Goal: Task Accomplishment & Management: Manage account settings

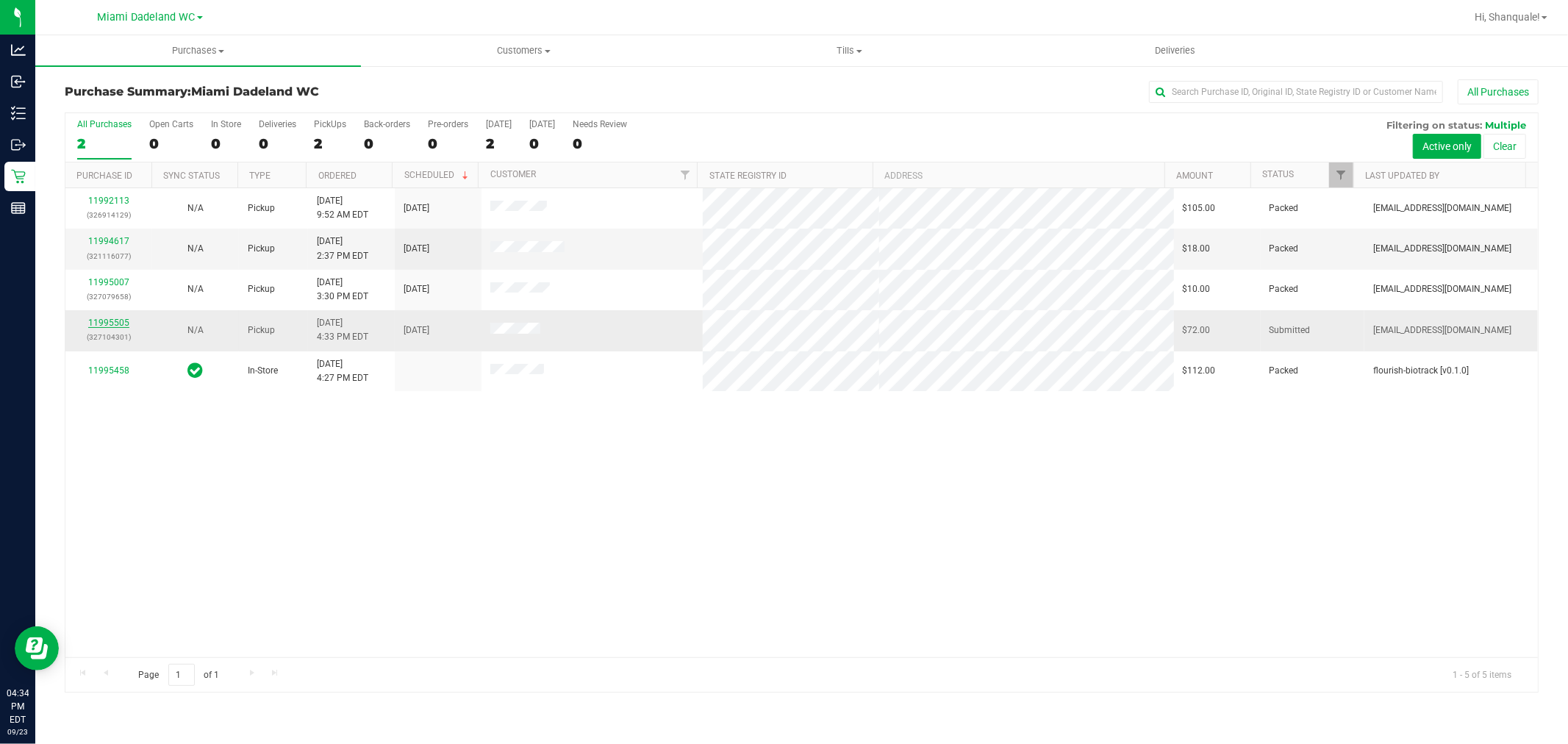
click at [99, 323] on link "11995505" at bounding box center [108, 323] width 41 height 11
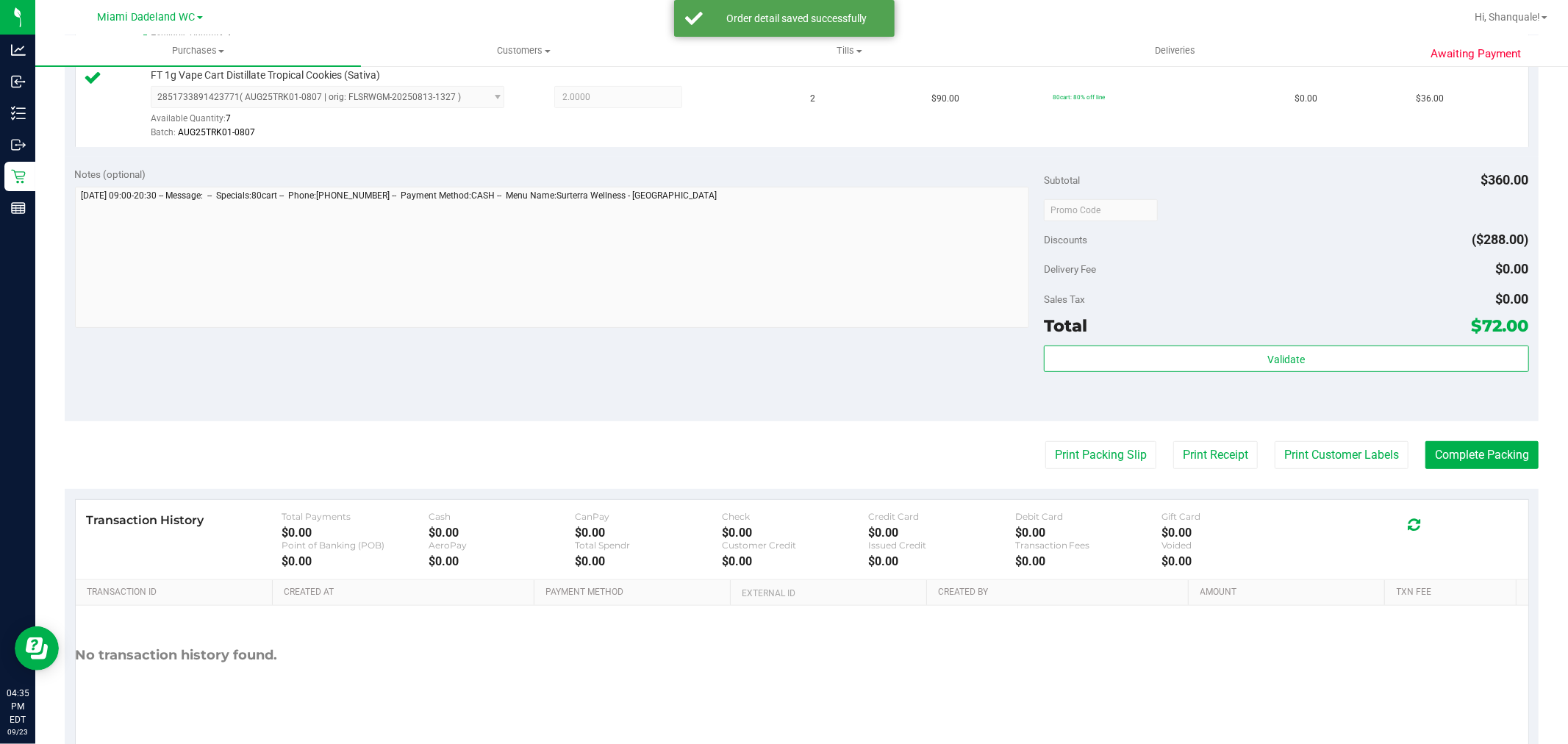
scroll to position [545, 0]
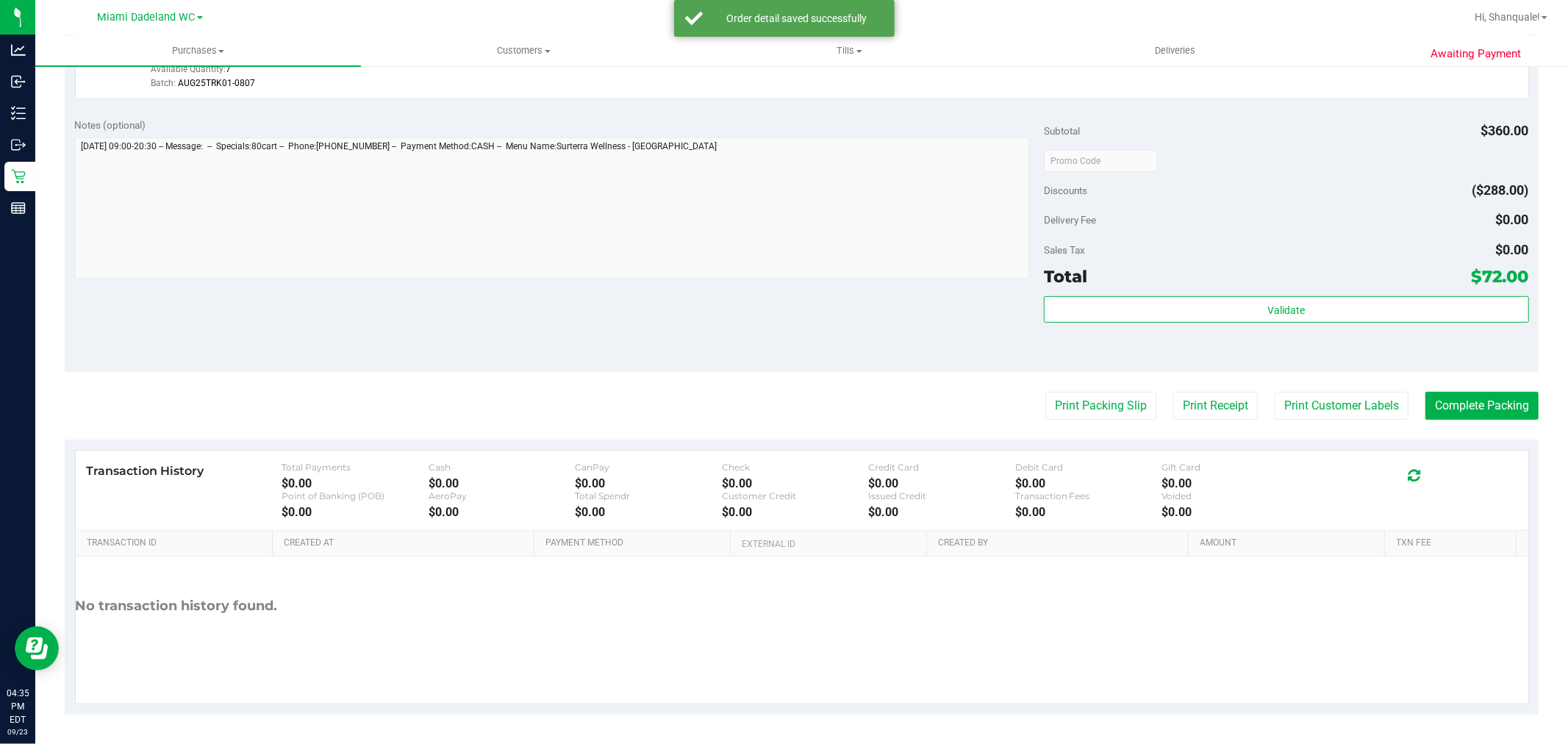
click at [1253, 280] on div "Total $72.00" at bounding box center [1286, 277] width 484 height 27
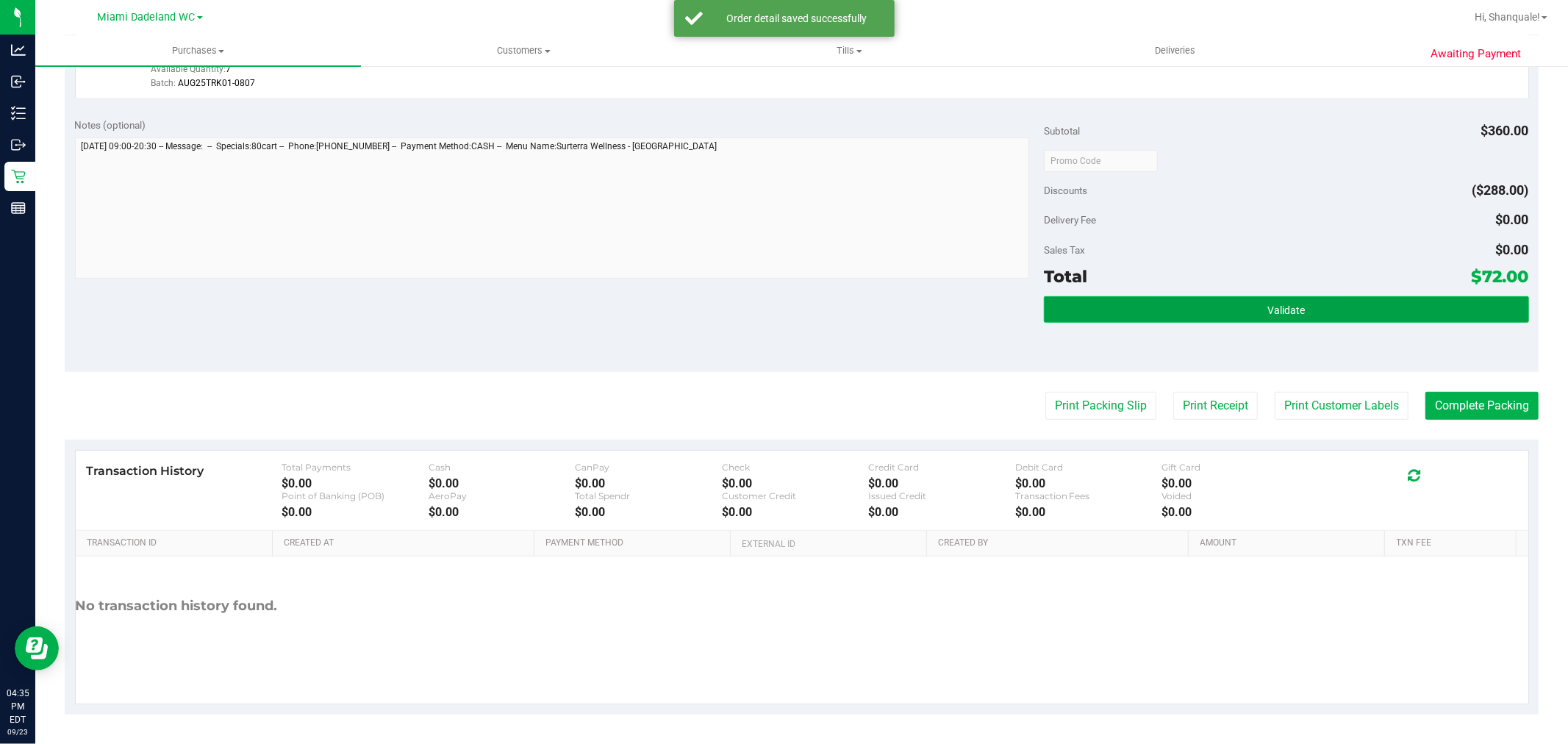
click at [1268, 310] on span "Validate" at bounding box center [1287, 310] width 37 height 12
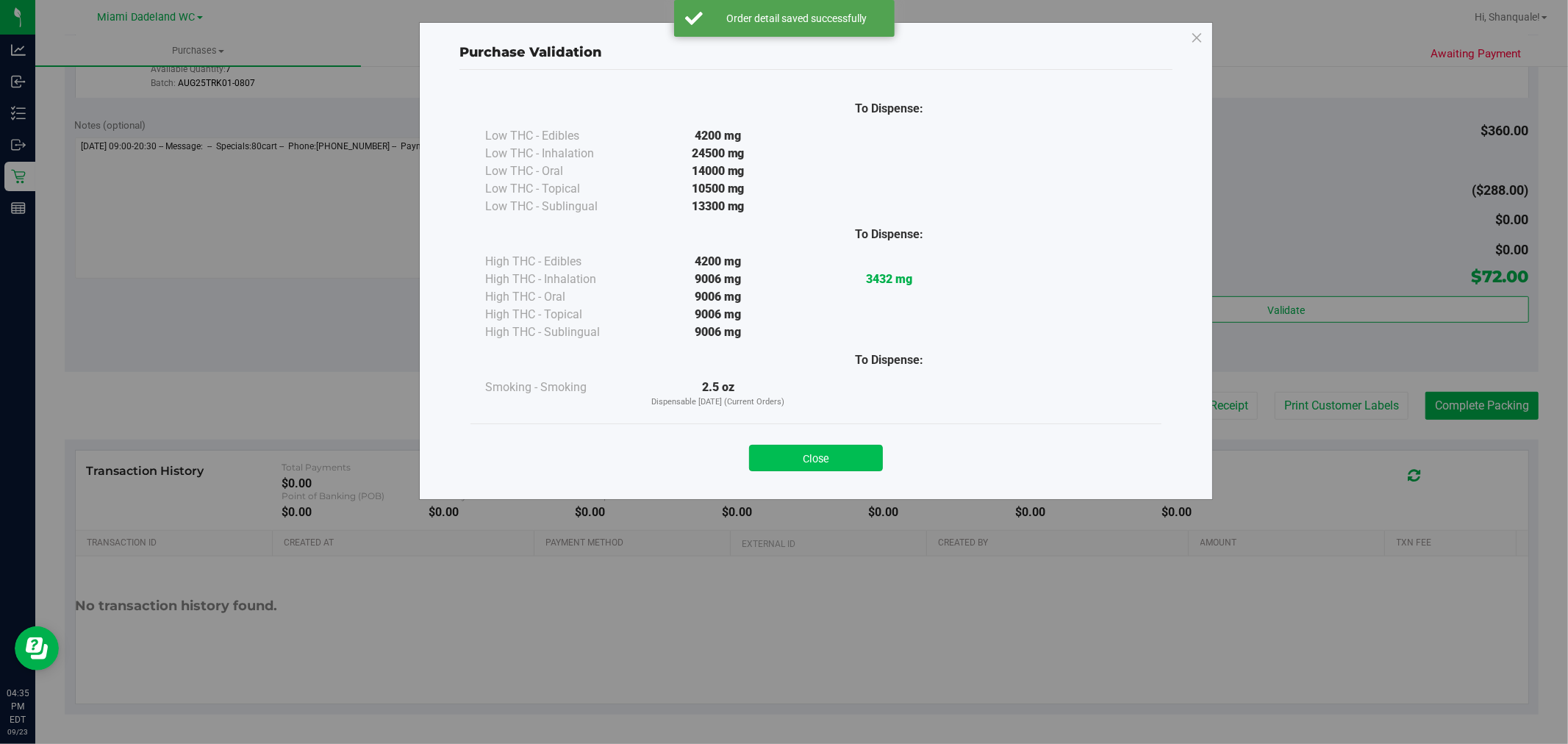
click at [817, 460] on button "Close" at bounding box center [816, 458] width 133 height 27
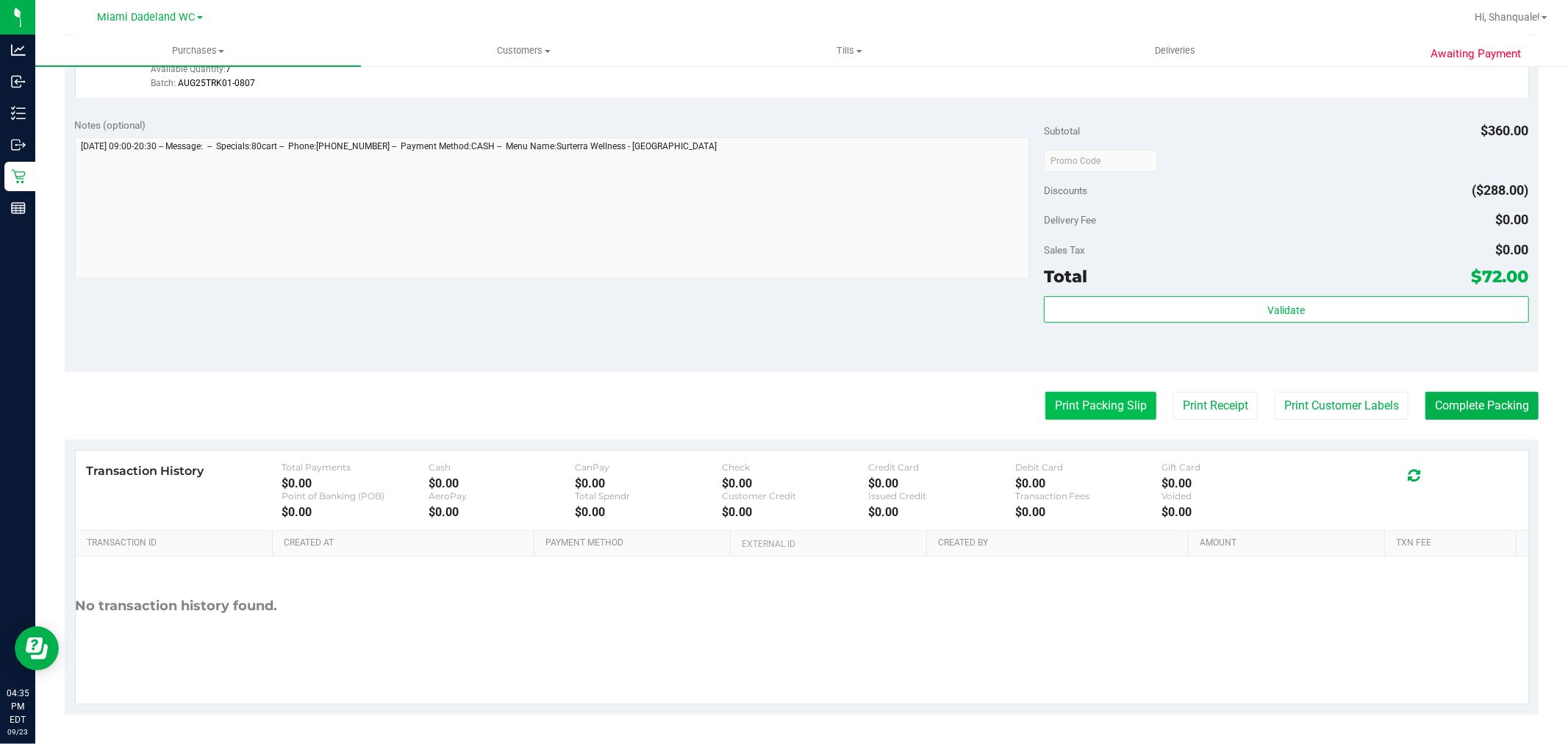
click at [1097, 407] on button "Print Packing Slip" at bounding box center [1101, 406] width 111 height 28
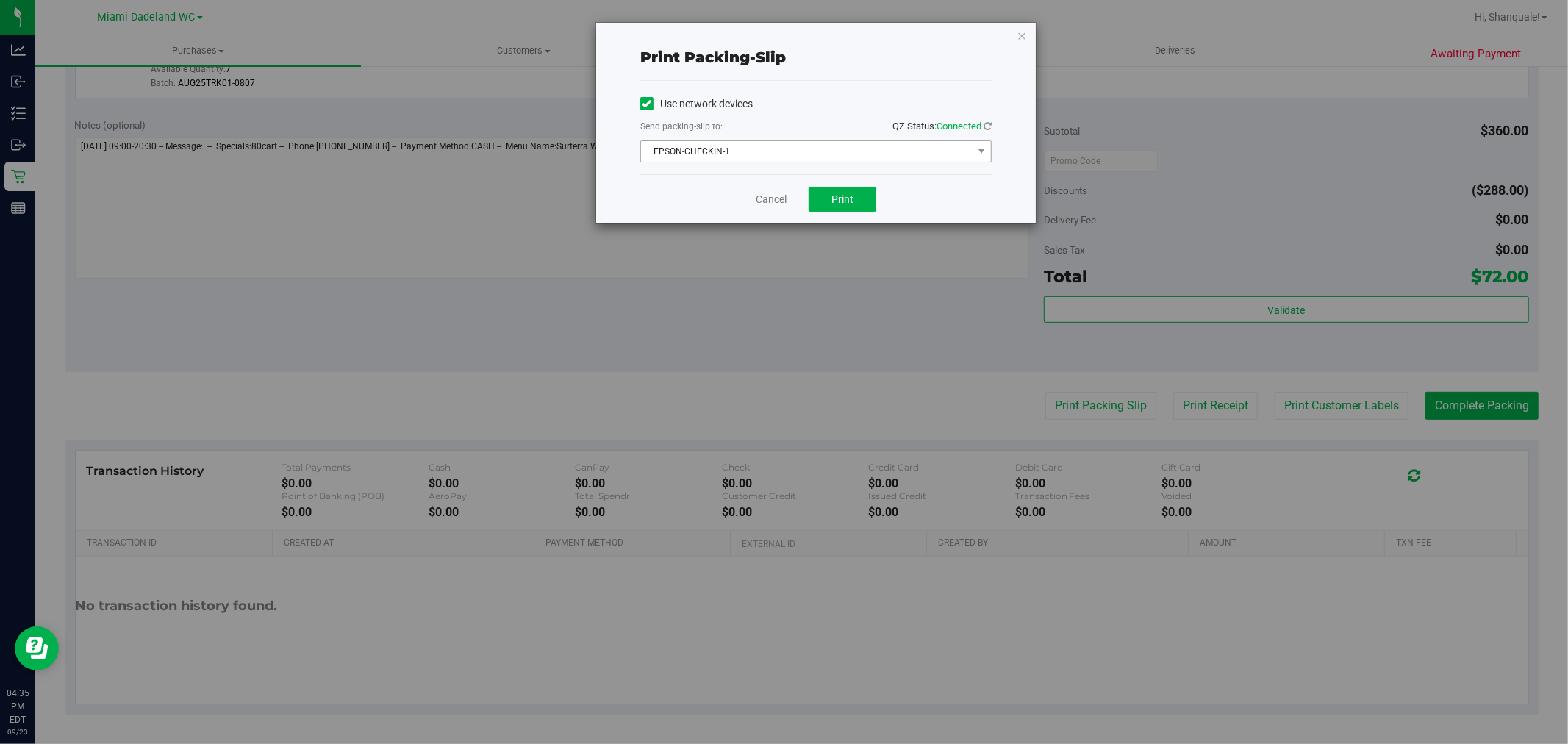
click at [854, 145] on span "EPSON-CHECKIN-1" at bounding box center [807, 151] width 332 height 20
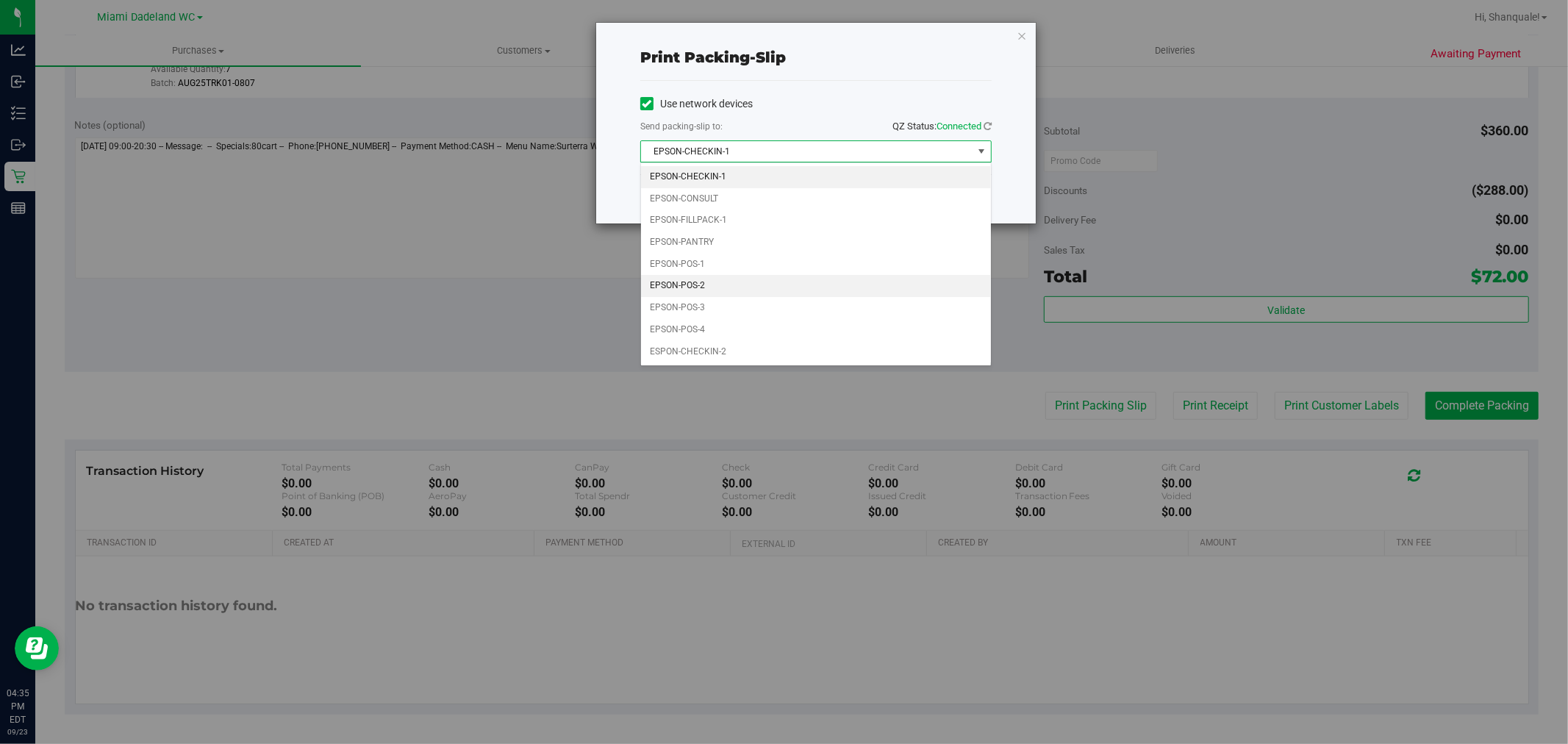
click at [706, 293] on li "EPSON-POS-2" at bounding box center [816, 285] width 350 height 22
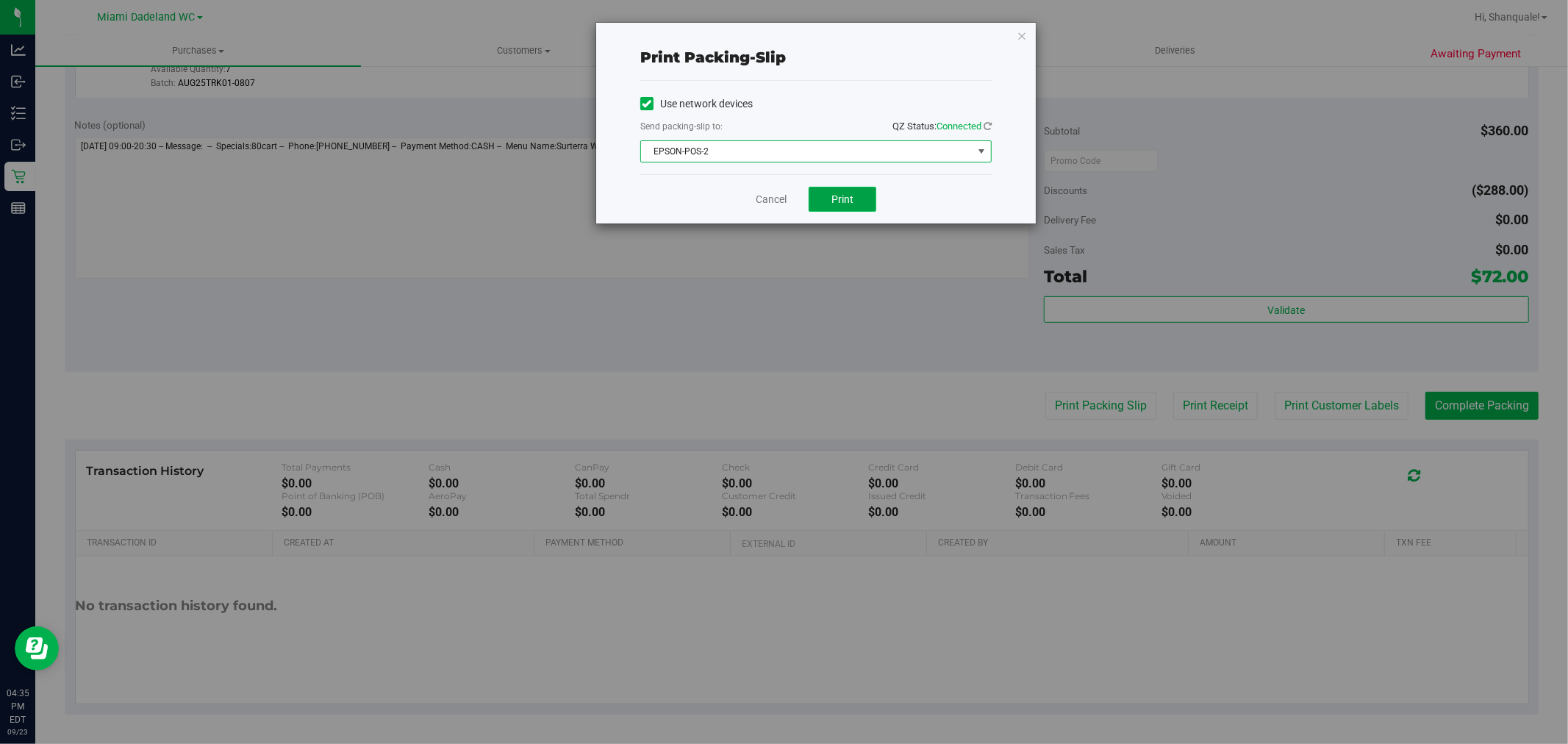
click at [861, 210] on button "Print" at bounding box center [843, 199] width 68 height 25
click at [761, 197] on link "Cancel" at bounding box center [771, 199] width 31 height 15
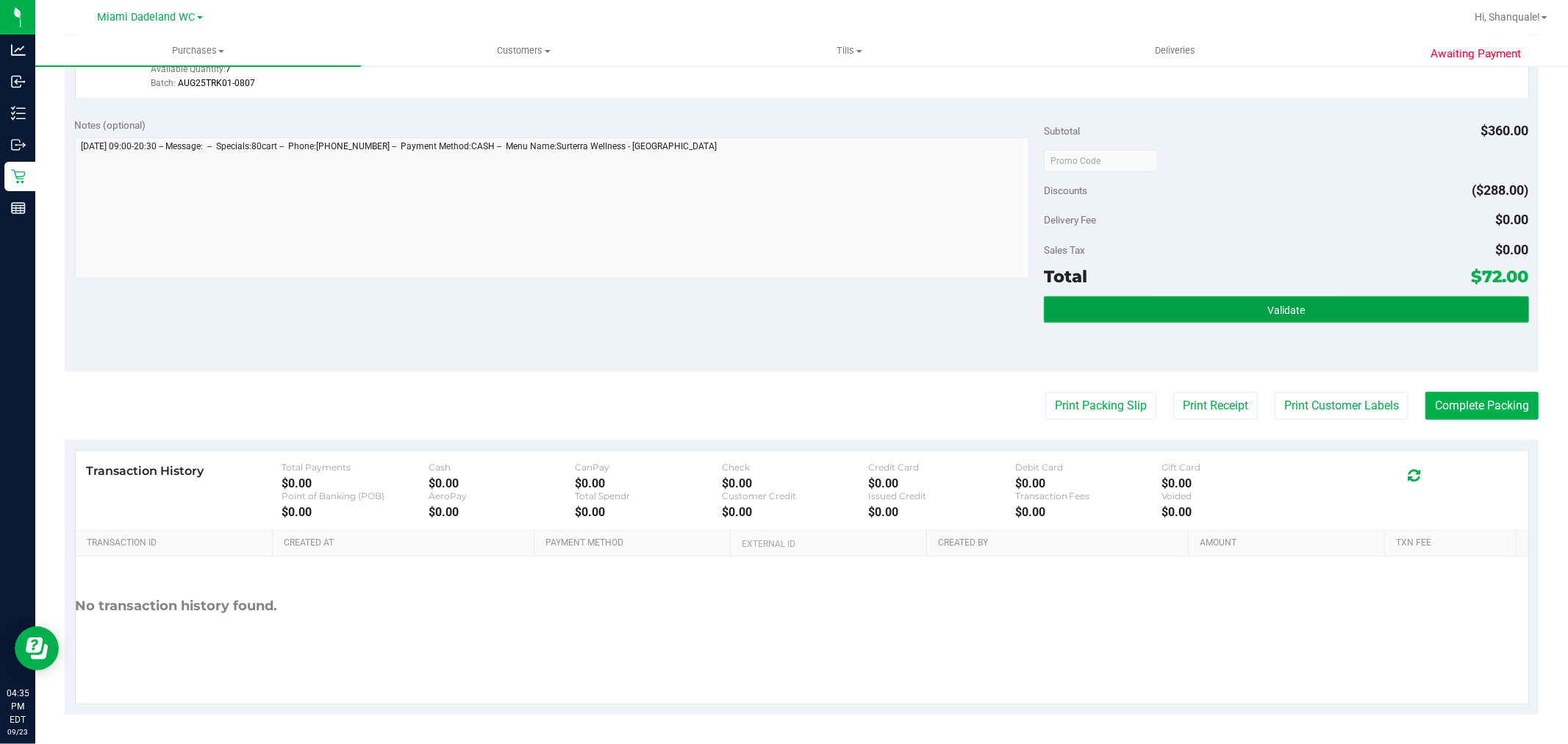
click at [1452, 306] on button "Validate" at bounding box center [1286, 309] width 484 height 27
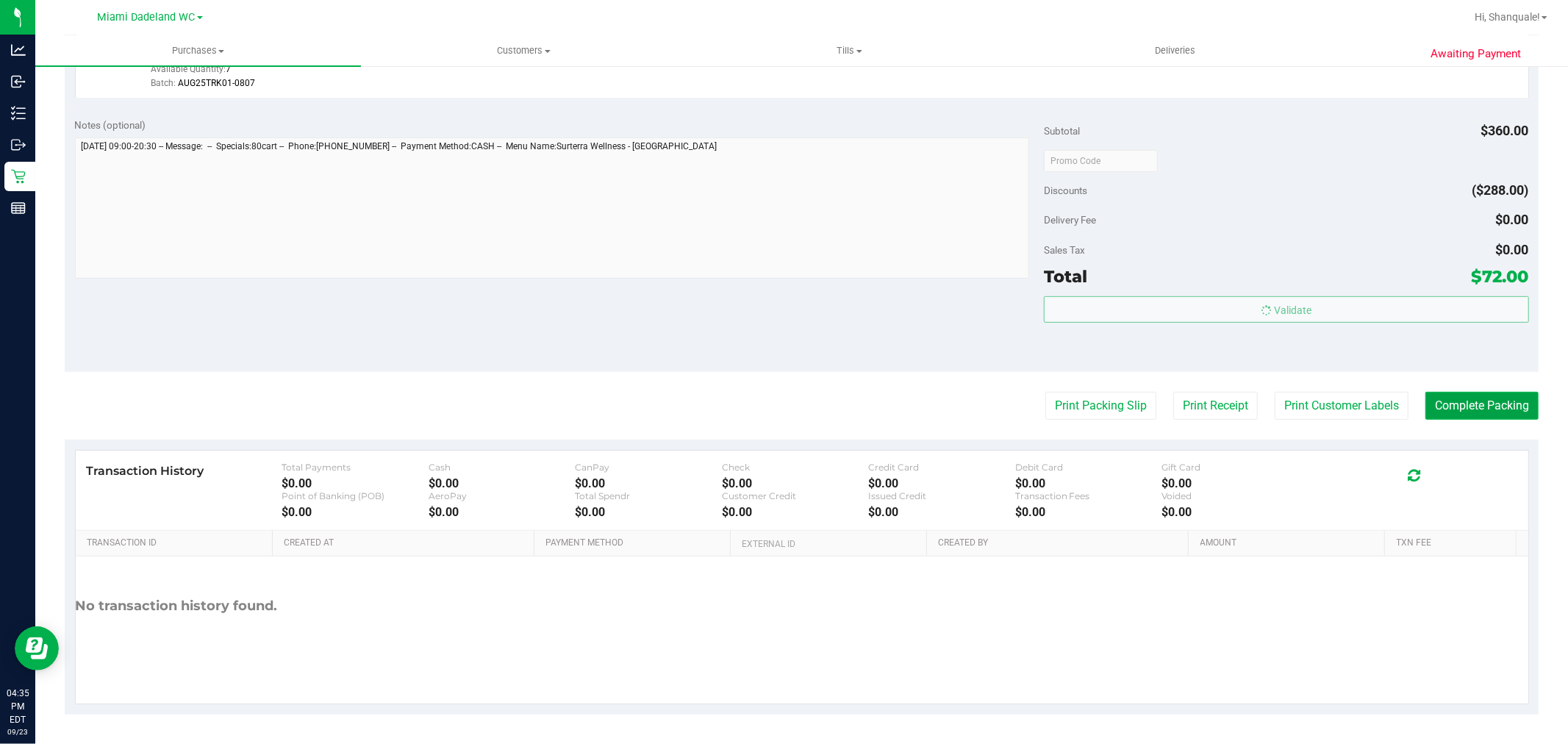
click at [1457, 415] on body "Analytics Inbound Inventory Outbound Retail Reports 04:35 PM EDT 09/23/2025 09/…" at bounding box center [784, 372] width 1568 height 744
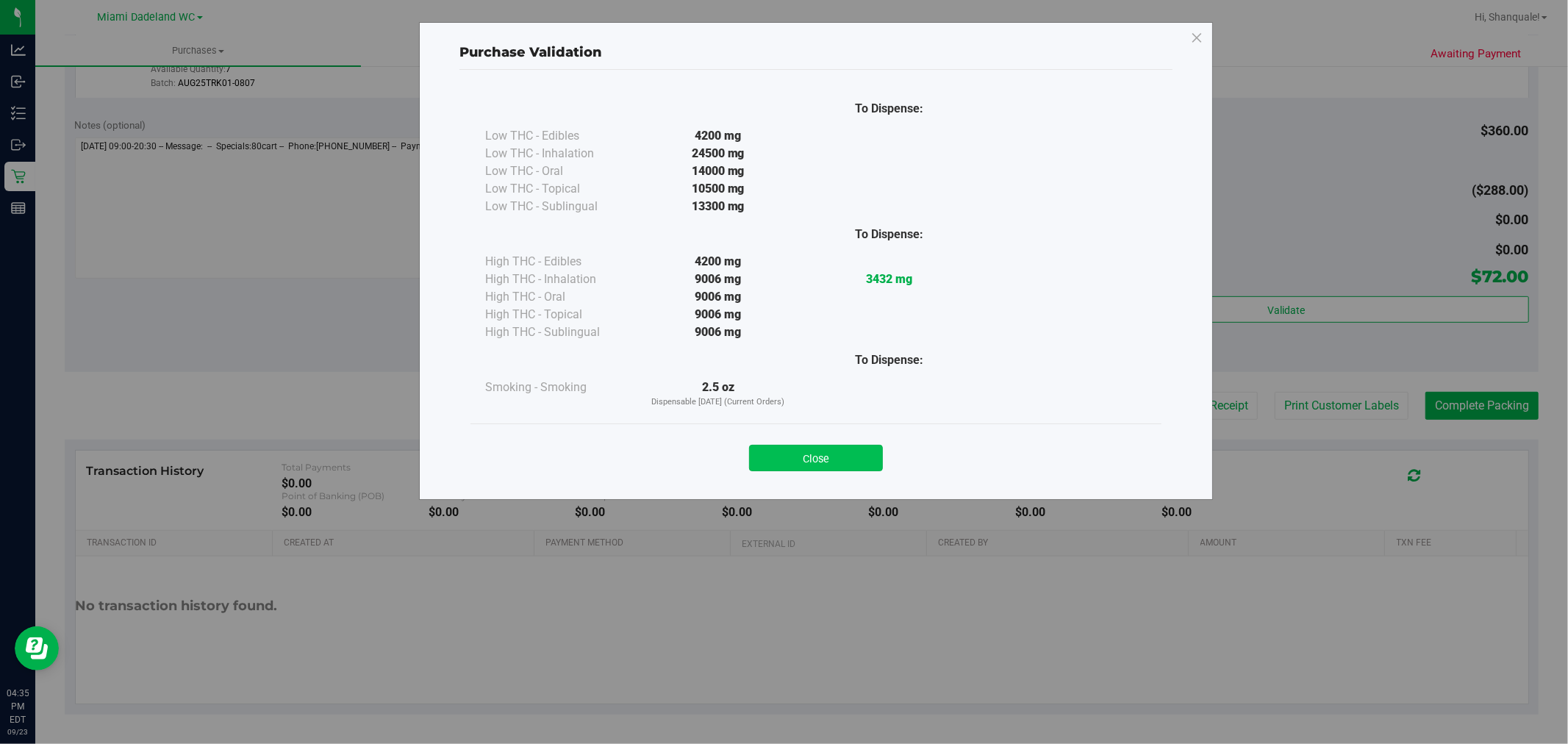
click at [776, 466] on button "Close" at bounding box center [816, 458] width 133 height 27
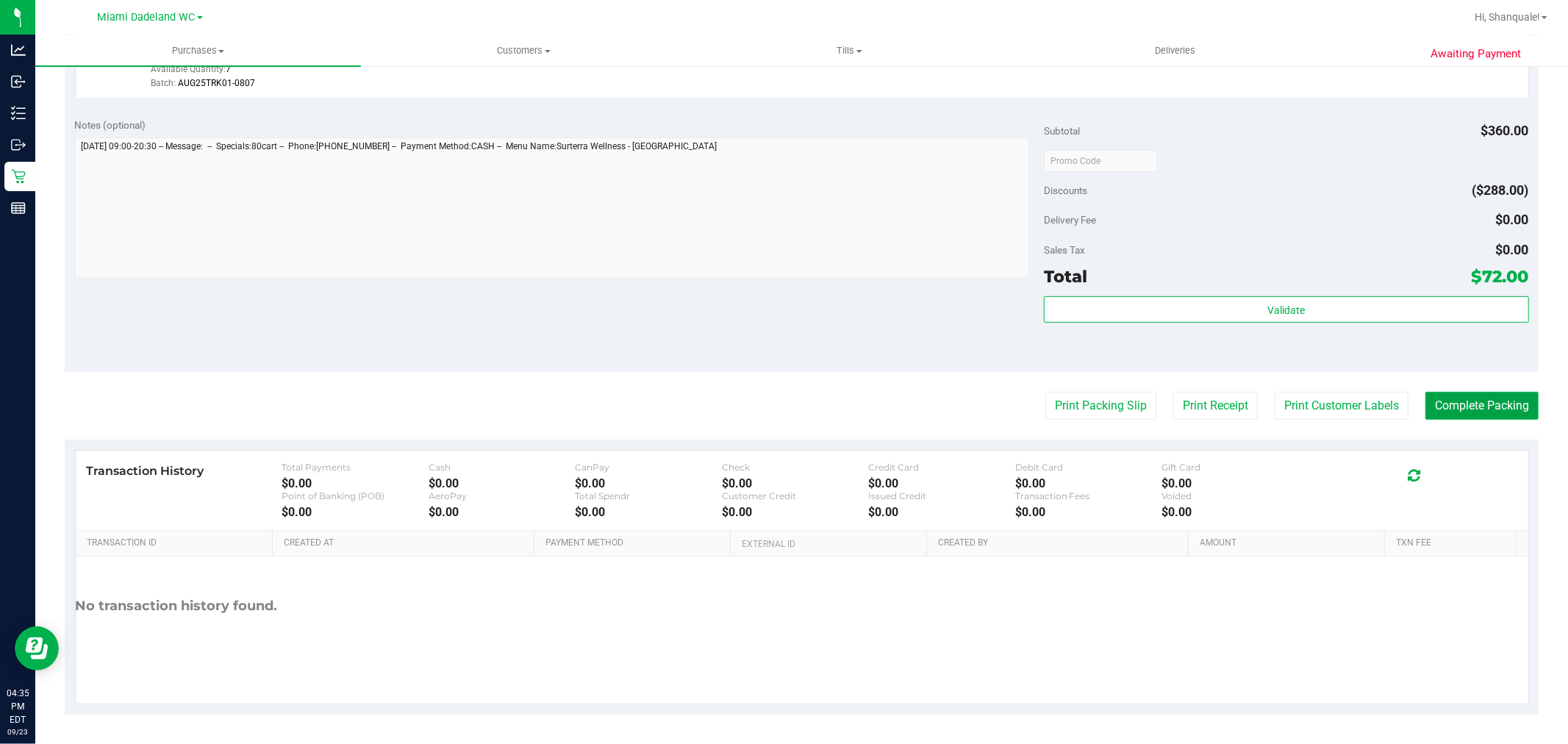
click at [1471, 401] on button "Complete Packing" at bounding box center [1482, 406] width 113 height 28
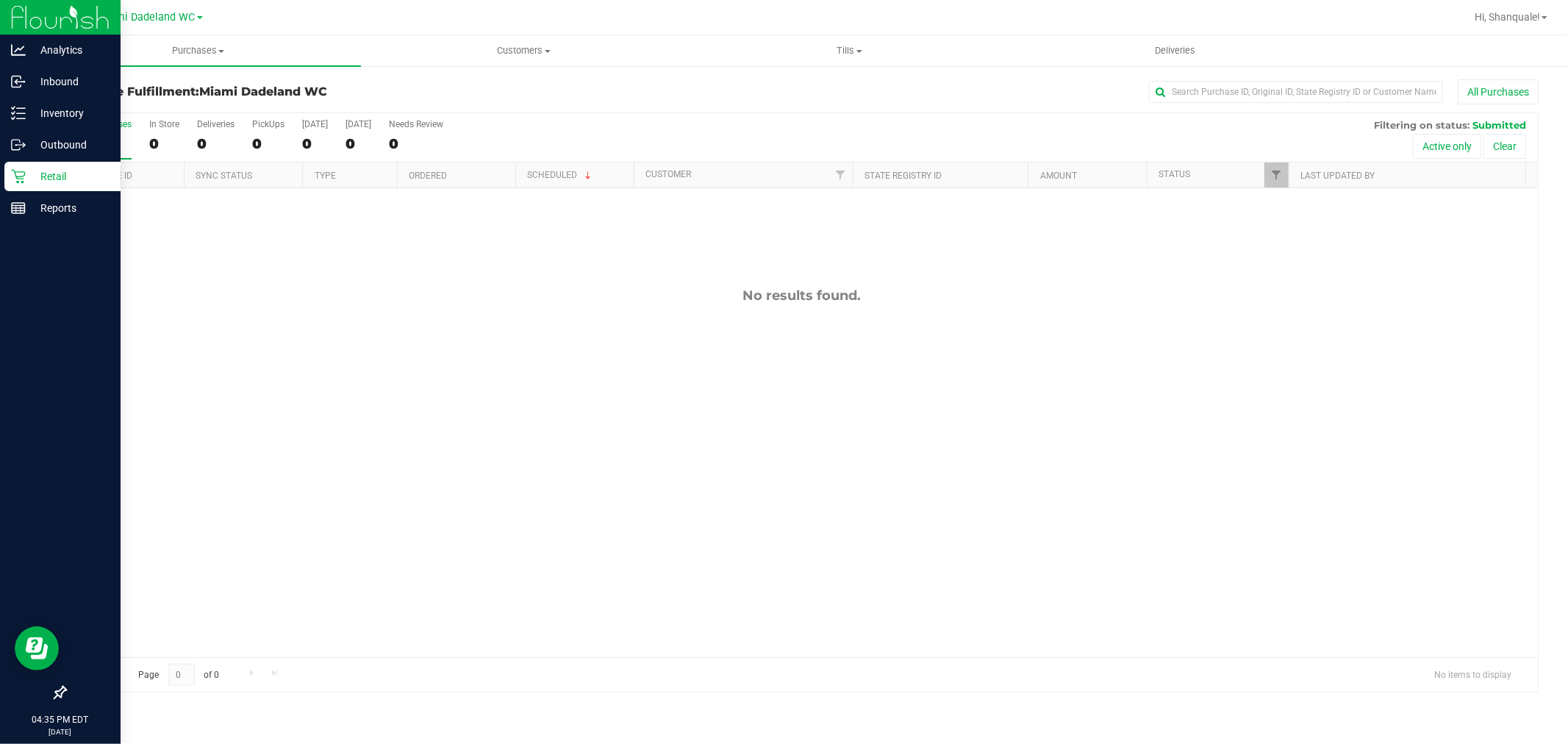
click at [17, 180] on icon at bounding box center [19, 176] width 15 height 15
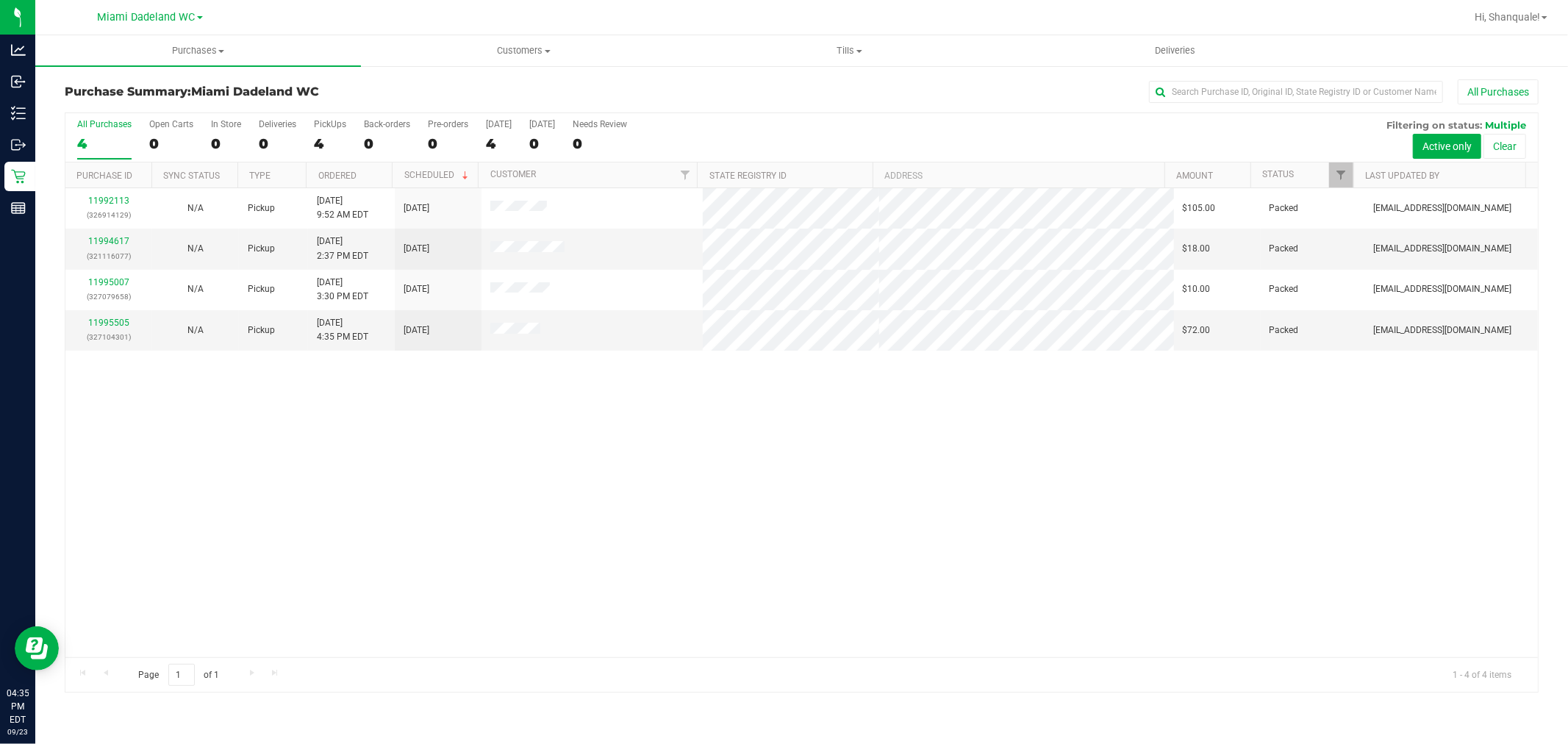
click at [916, 552] on div "11992113 (326914129) N/A Pickup 9/23/2025 9:52 AM EDT 9/23/2025 $105.00 Packed …" at bounding box center [801, 423] width 1473 height 469
click at [281, 487] on div "11992113 (326914129) N/A Pickup 9/23/2025 9:52 AM EDT 9/23/2025 $105.00 Packed …" at bounding box center [801, 423] width 1473 height 469
click at [82, 348] on td "11995505 (327104301)" at bounding box center [108, 331] width 87 height 40
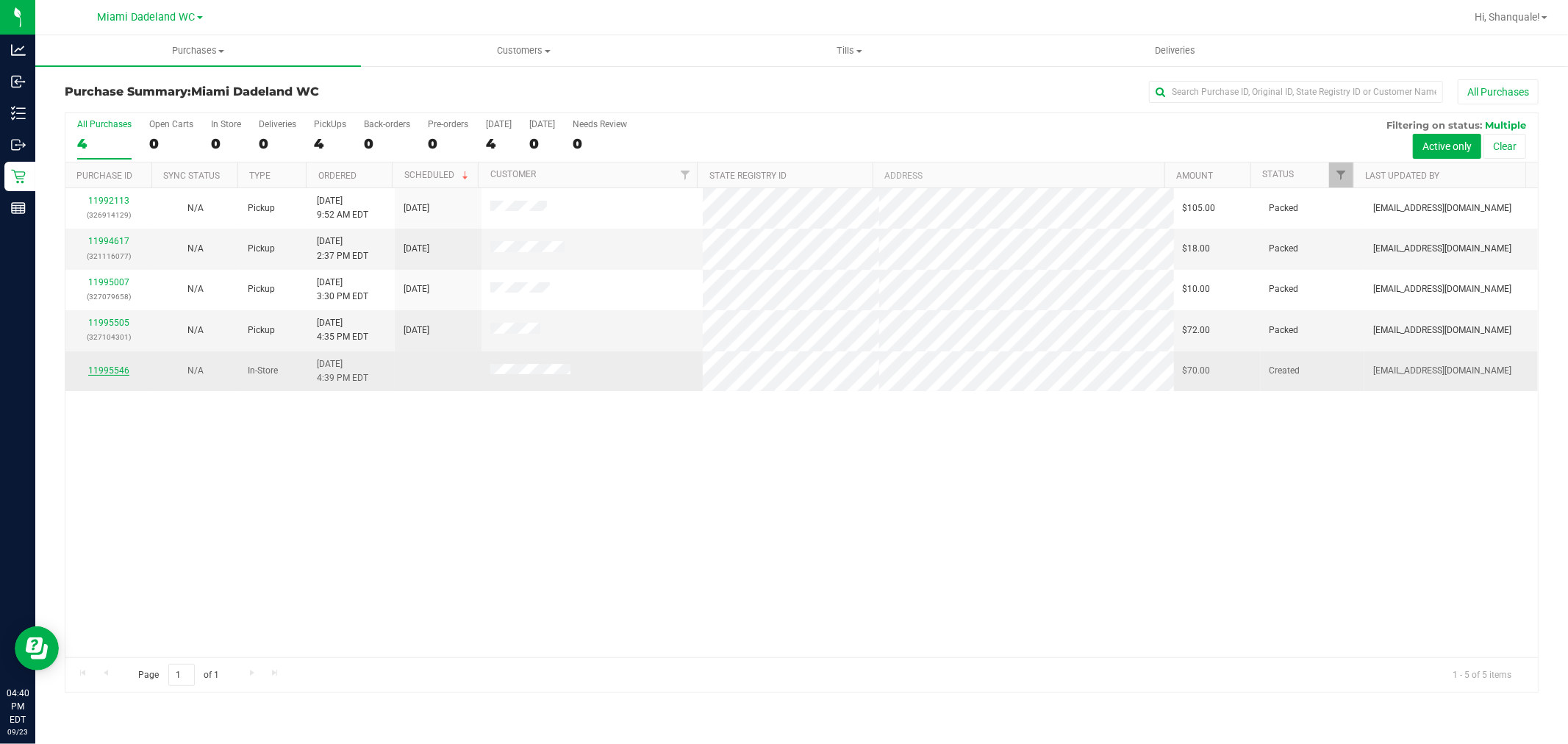
click at [106, 371] on link "11995546" at bounding box center [108, 370] width 41 height 11
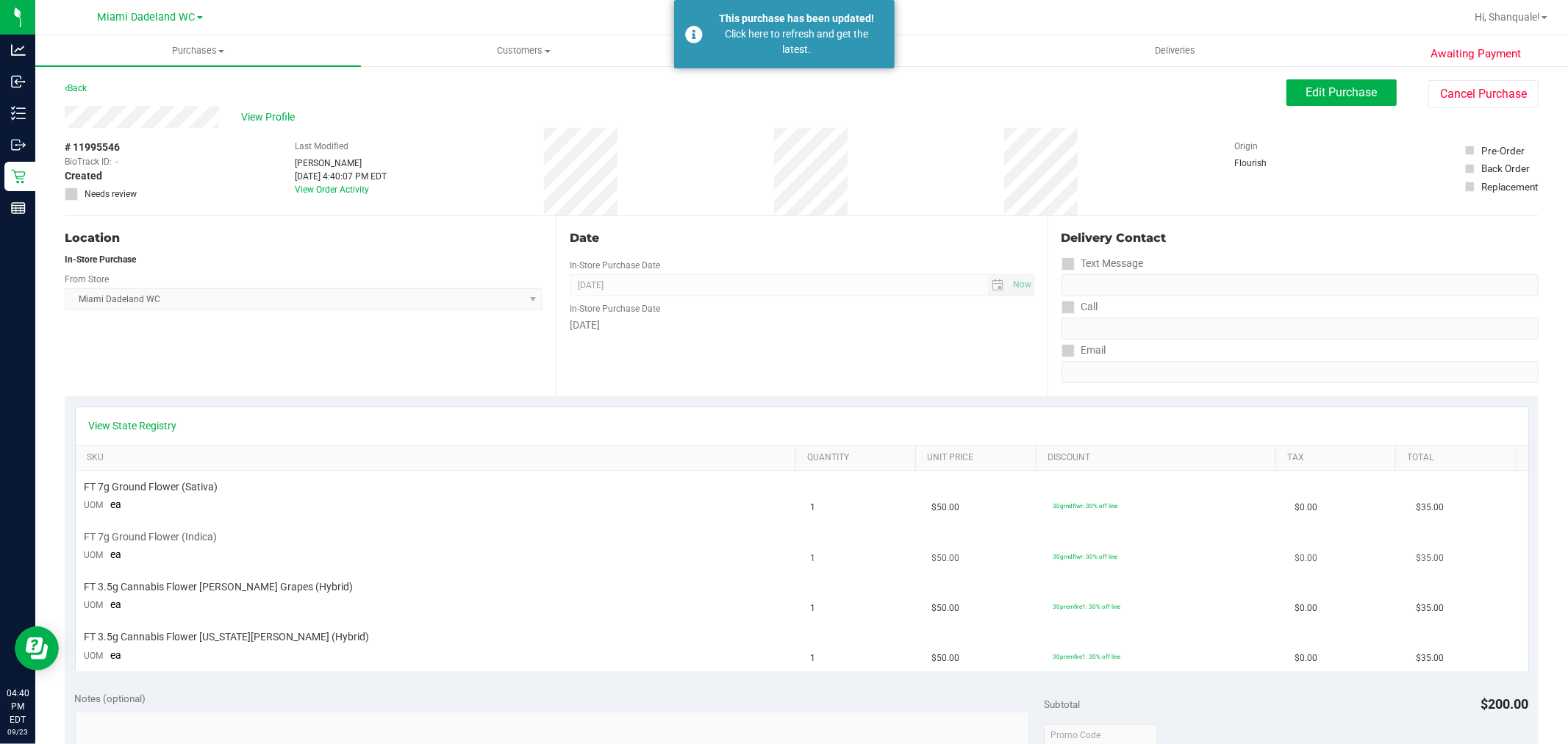
click at [405, 524] on td "FT 7g Ground Flower (Indica) UOM ea" at bounding box center [439, 547] width 726 height 50
click at [116, 371] on div "Location In-Store Purchase From Store Miami Dadeland WC Select Store Bonita Spr…" at bounding box center [310, 306] width 491 height 180
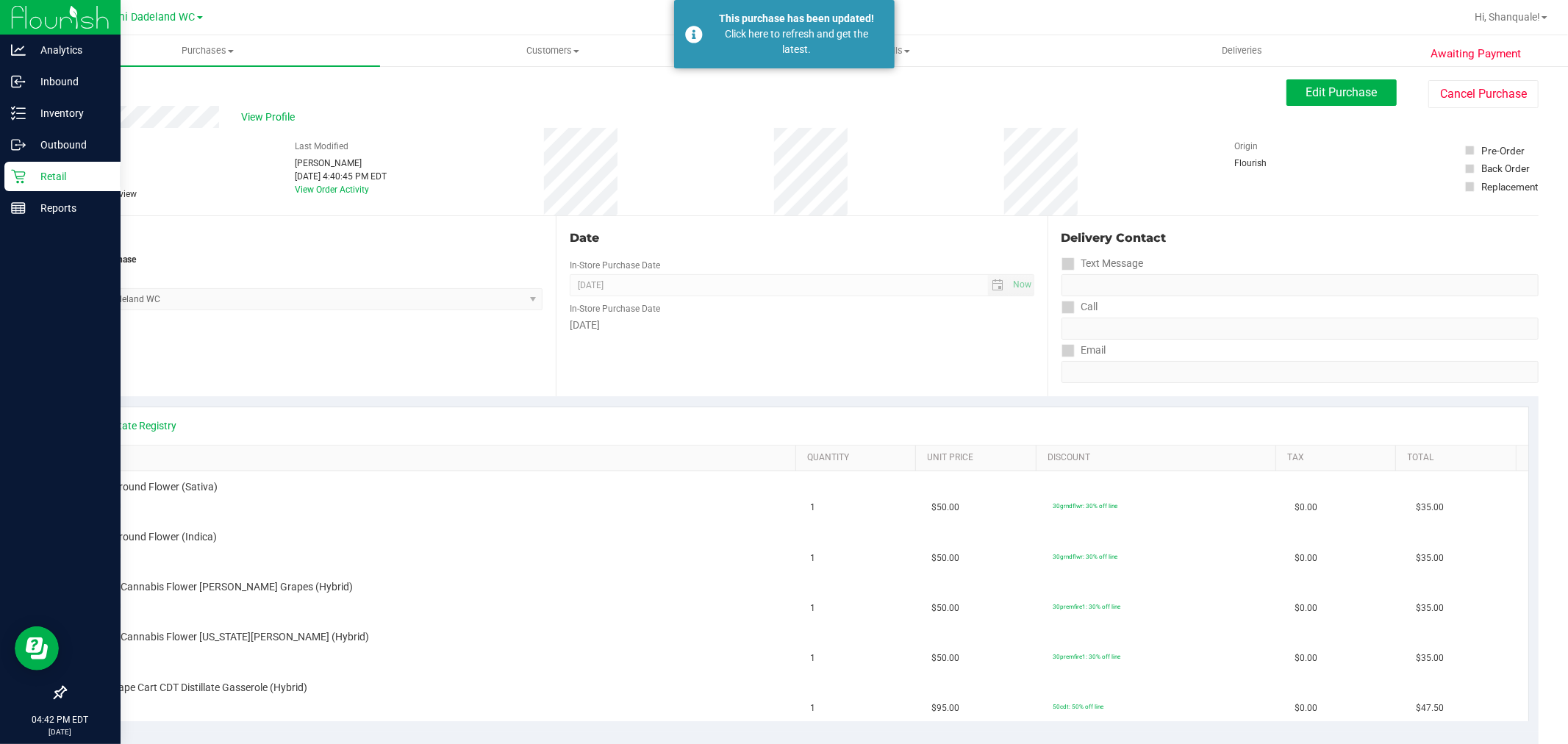
click at [8, 170] on div "Retail" at bounding box center [62, 176] width 116 height 29
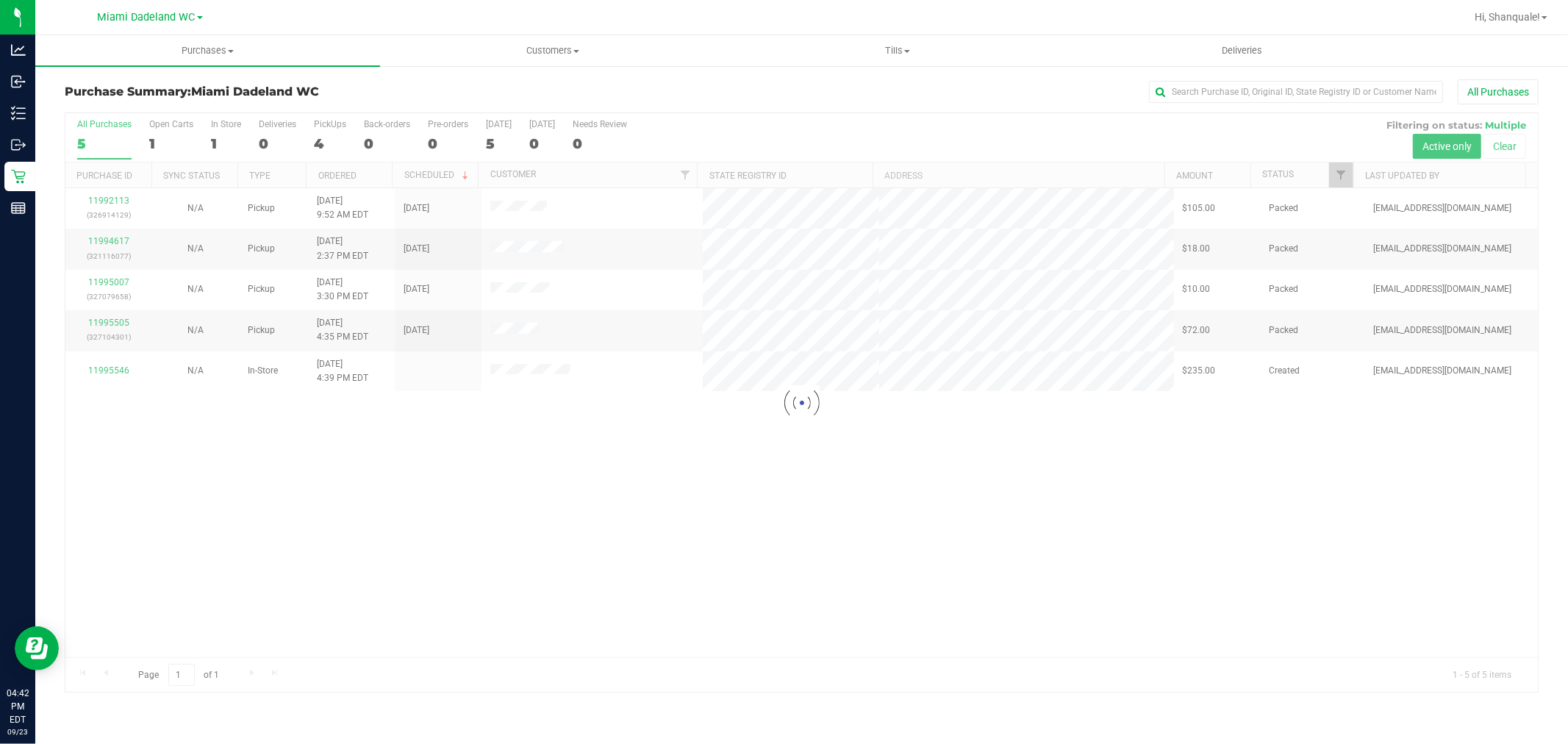
drag, startPoint x: 643, startPoint y: 459, endPoint x: 612, endPoint y: 466, distance: 31.8
click at [642, 459] on div at bounding box center [801, 403] width 1473 height 580
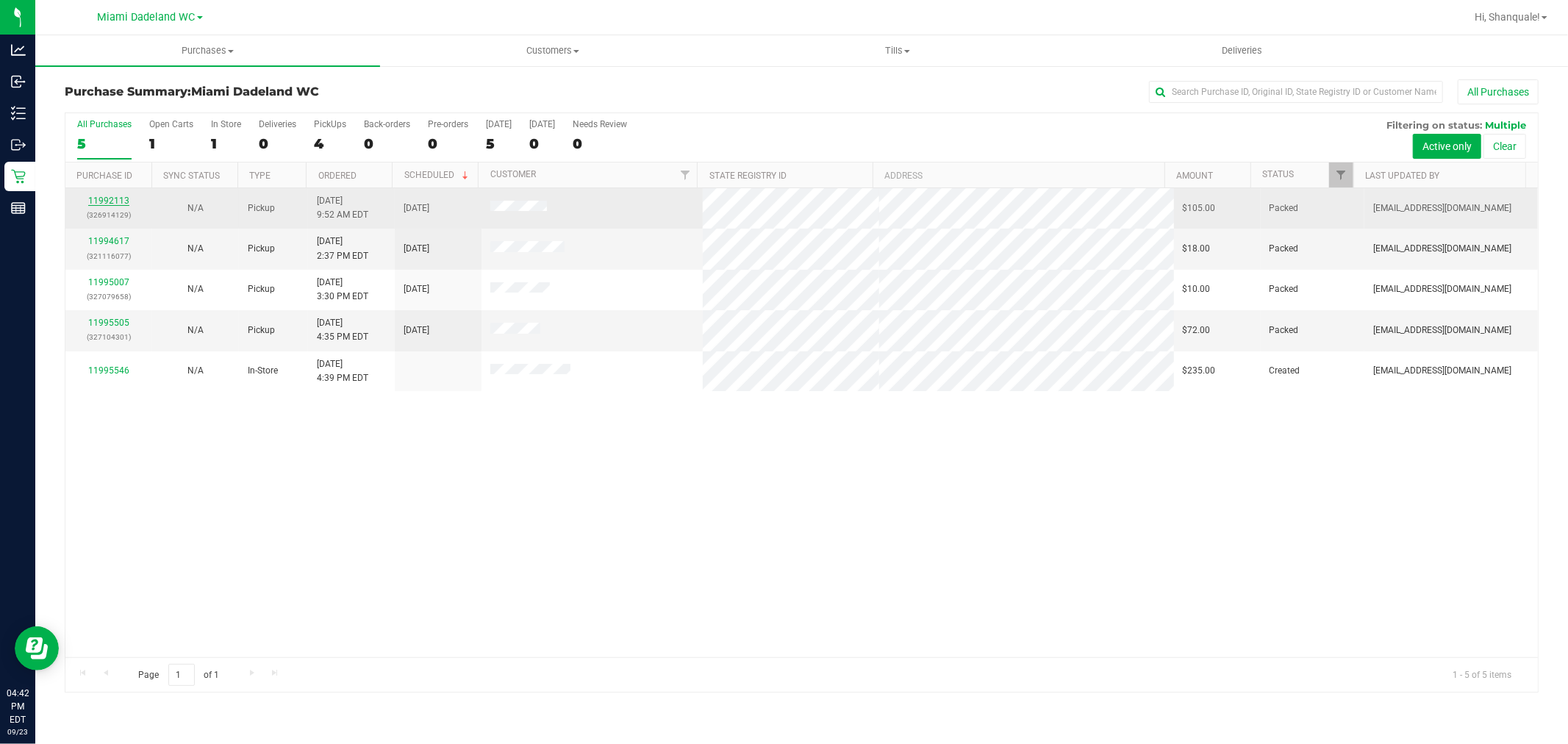
click at [104, 200] on link "11992113" at bounding box center [108, 201] width 41 height 11
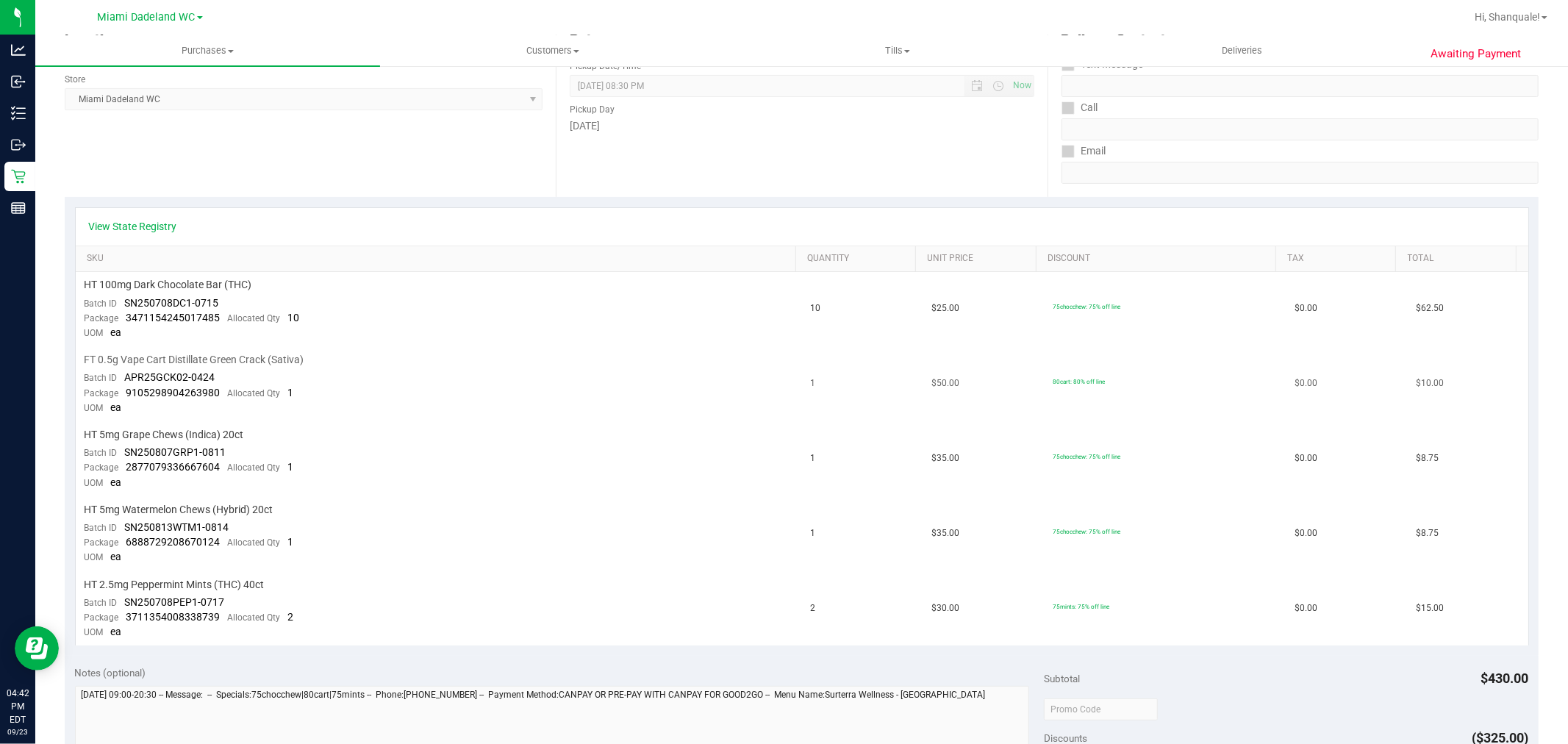
scroll to position [327, 0]
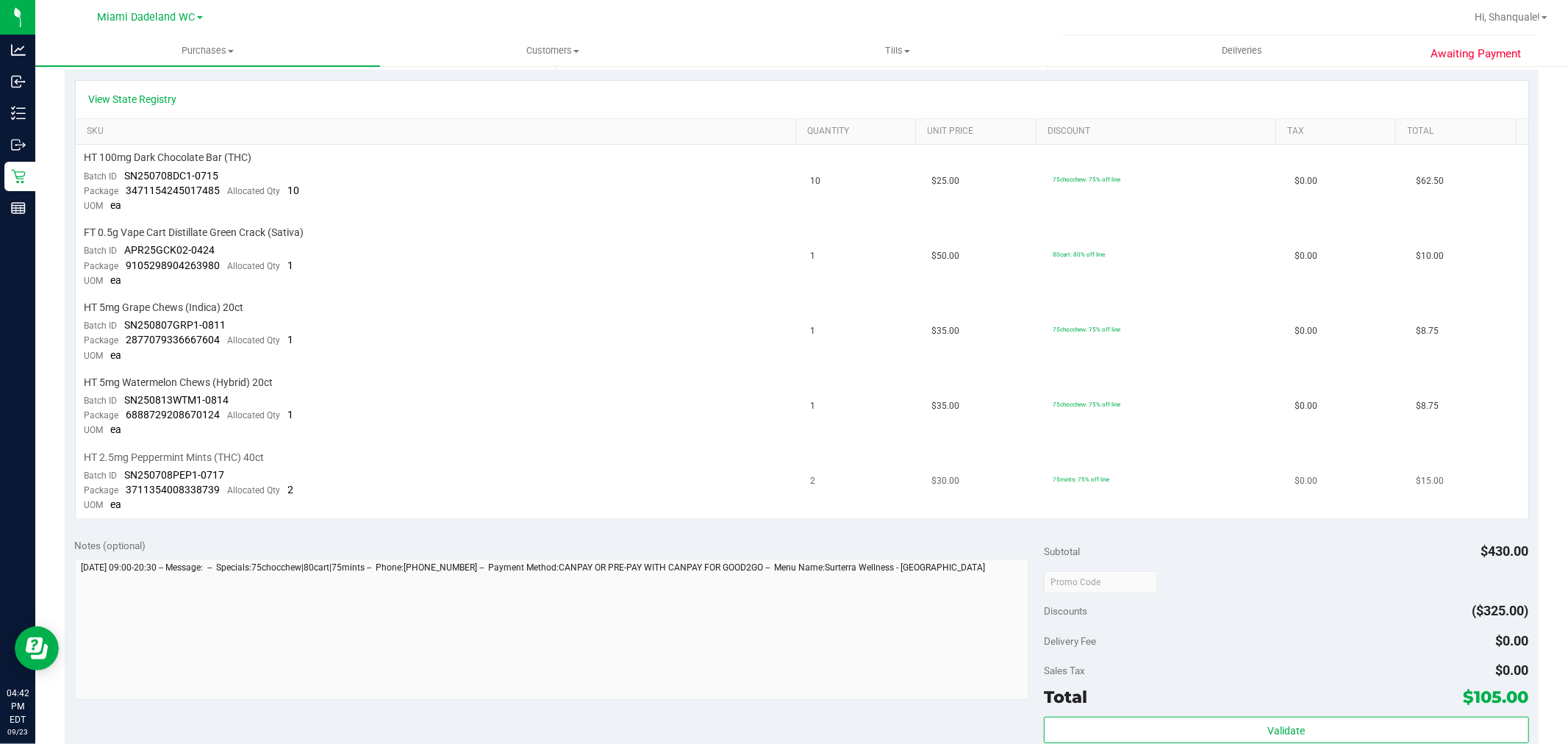
click at [693, 458] on div "HT 2.5mg Peppermint Mints (THC) 40ct" at bounding box center [439, 457] width 709 height 14
click at [738, 450] on td "HT 2.5mg Peppermint Mints (THC) 40ct Batch ID SN250708PEP1-0717 Package 3711354…" at bounding box center [439, 482] width 726 height 74
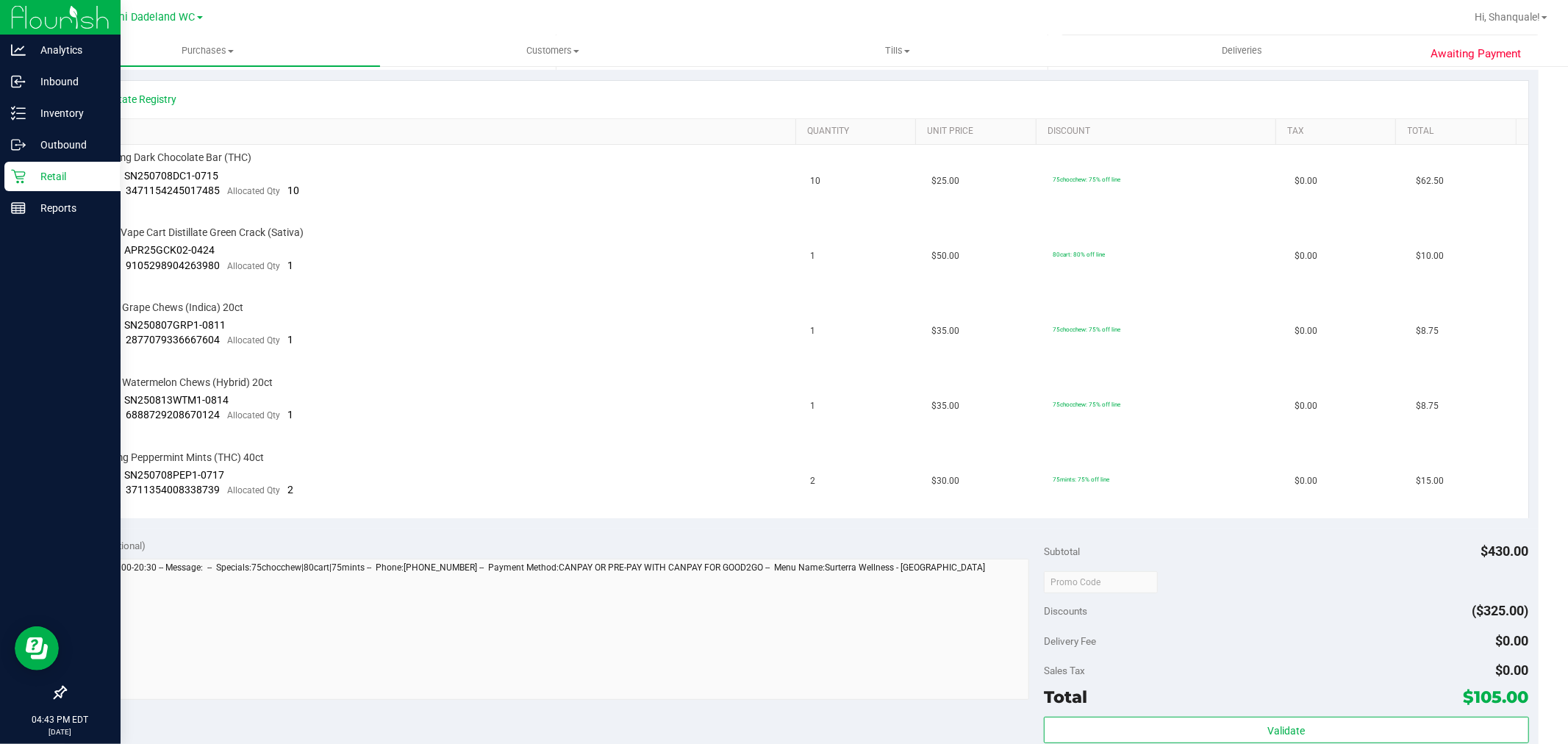
click at [18, 174] on icon at bounding box center [19, 176] width 15 height 15
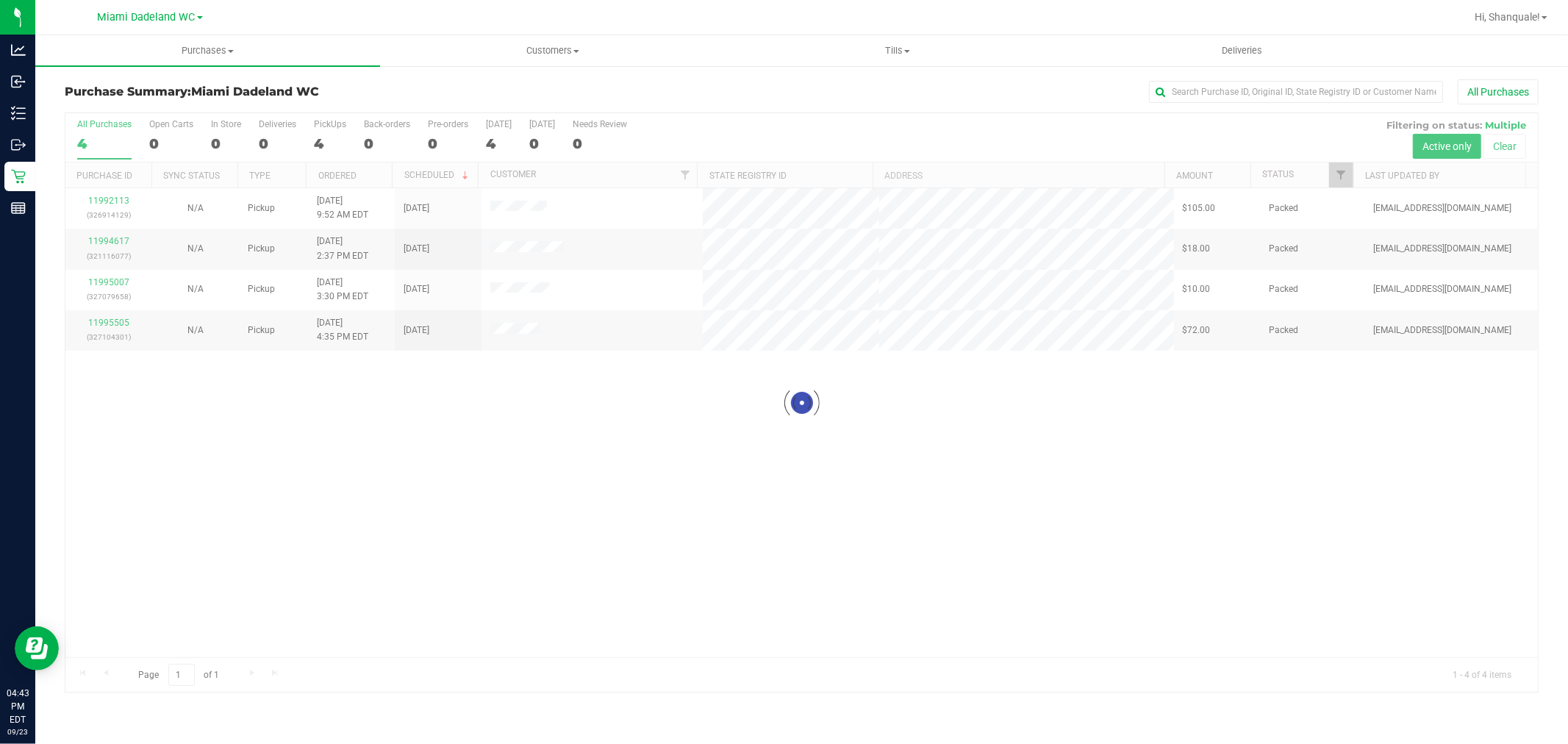
click at [944, 505] on div at bounding box center [801, 403] width 1473 height 580
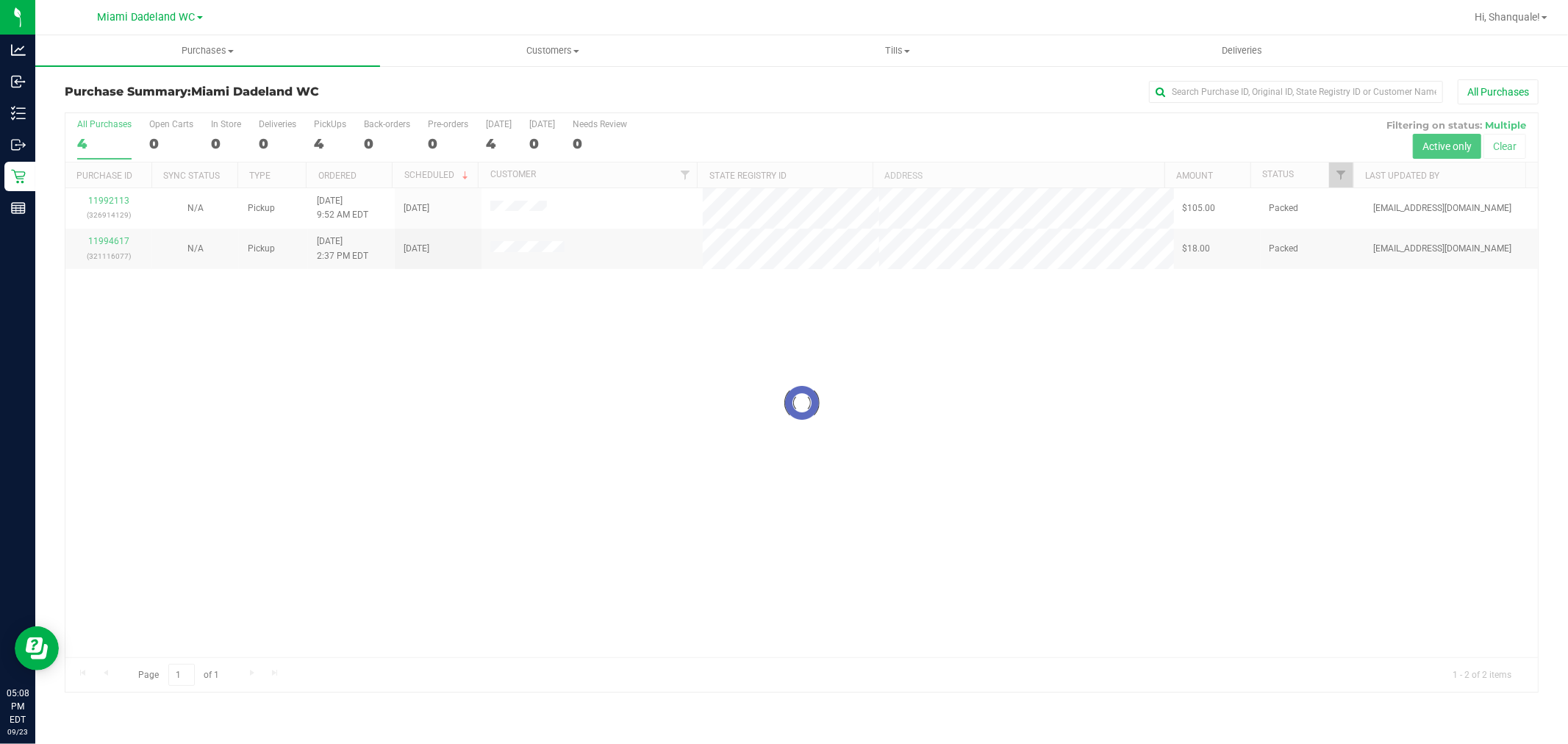
click at [725, 361] on div at bounding box center [801, 403] width 1473 height 580
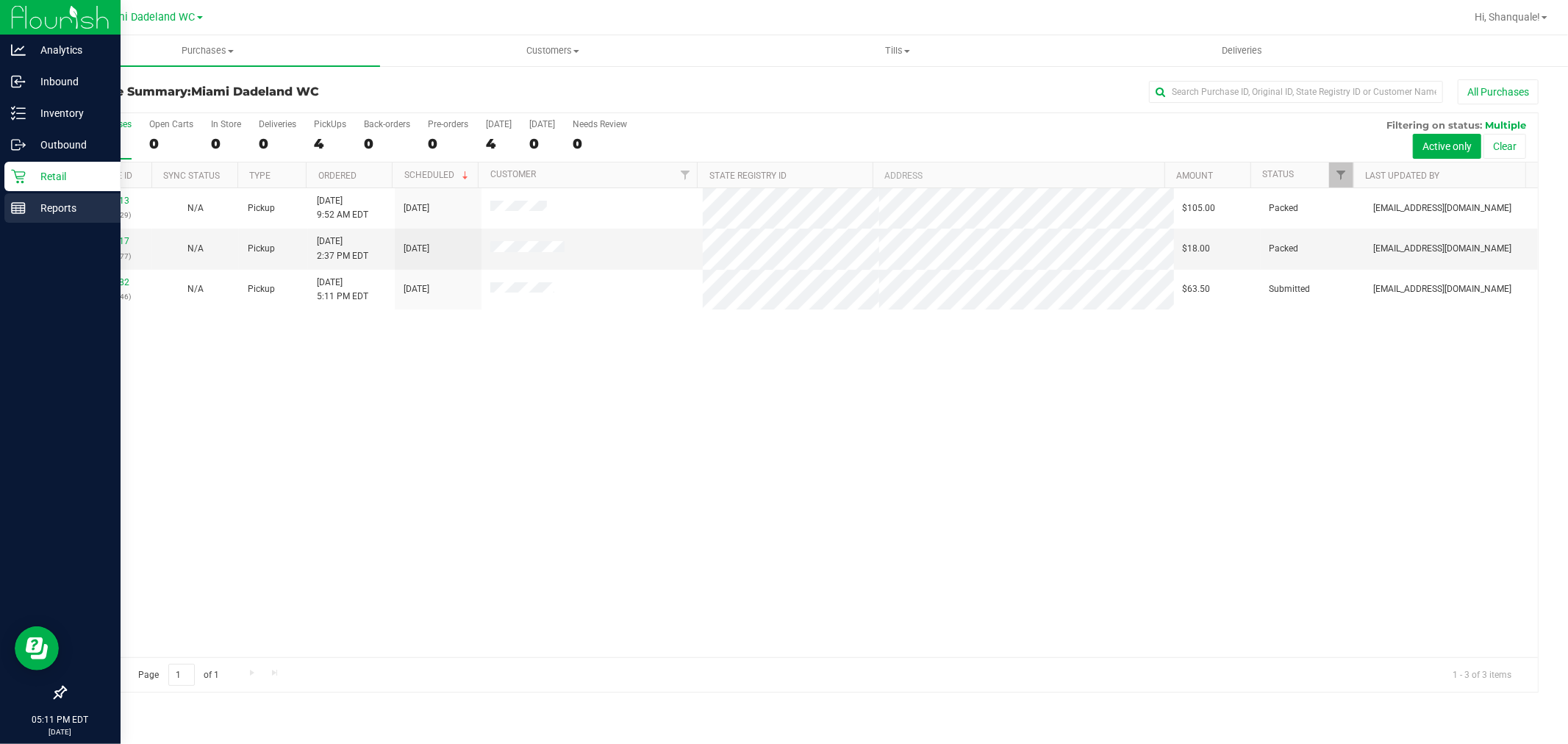
click at [45, 203] on p "Reports" at bounding box center [70, 208] width 88 height 18
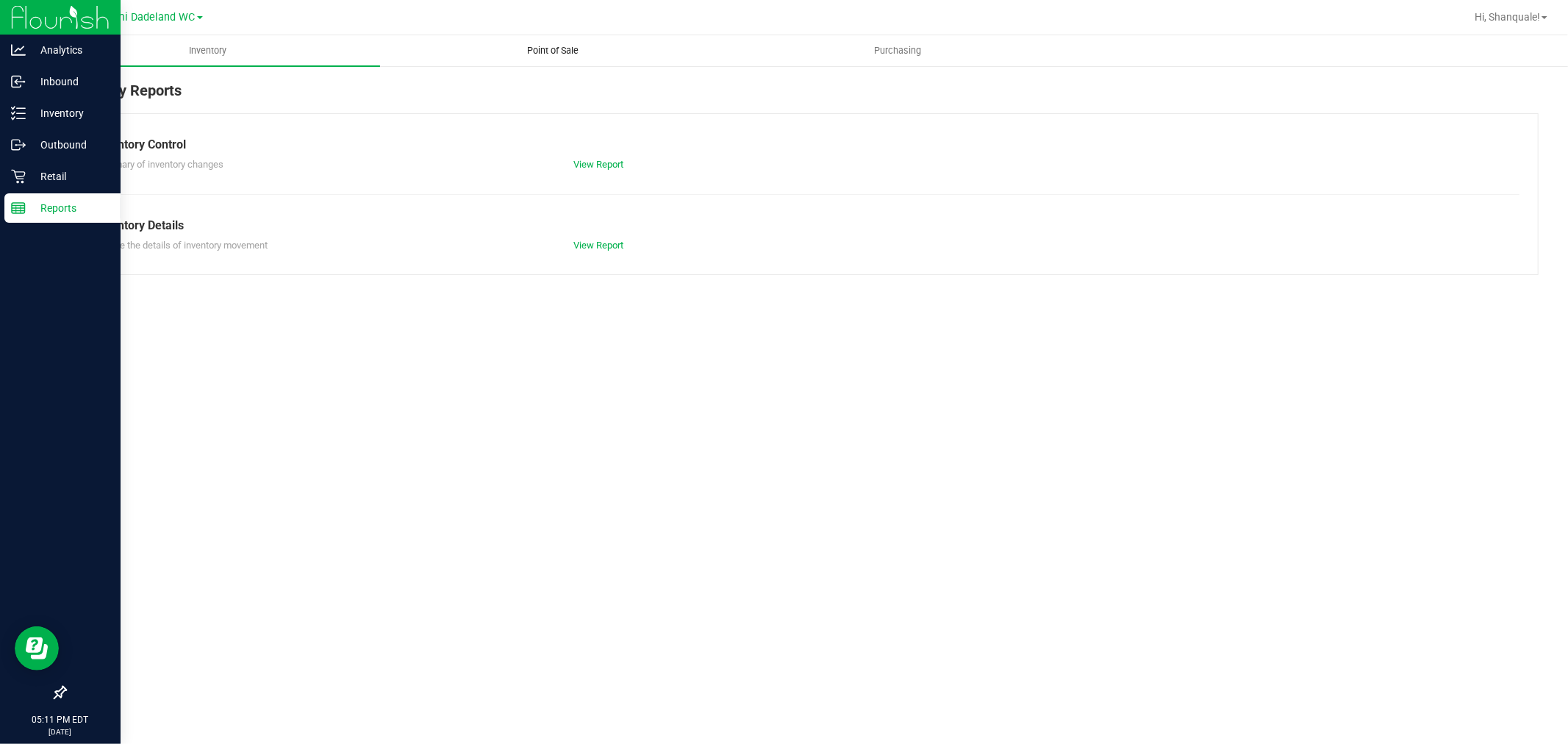
click at [542, 48] on span "Point of Sale" at bounding box center [552, 51] width 91 height 13
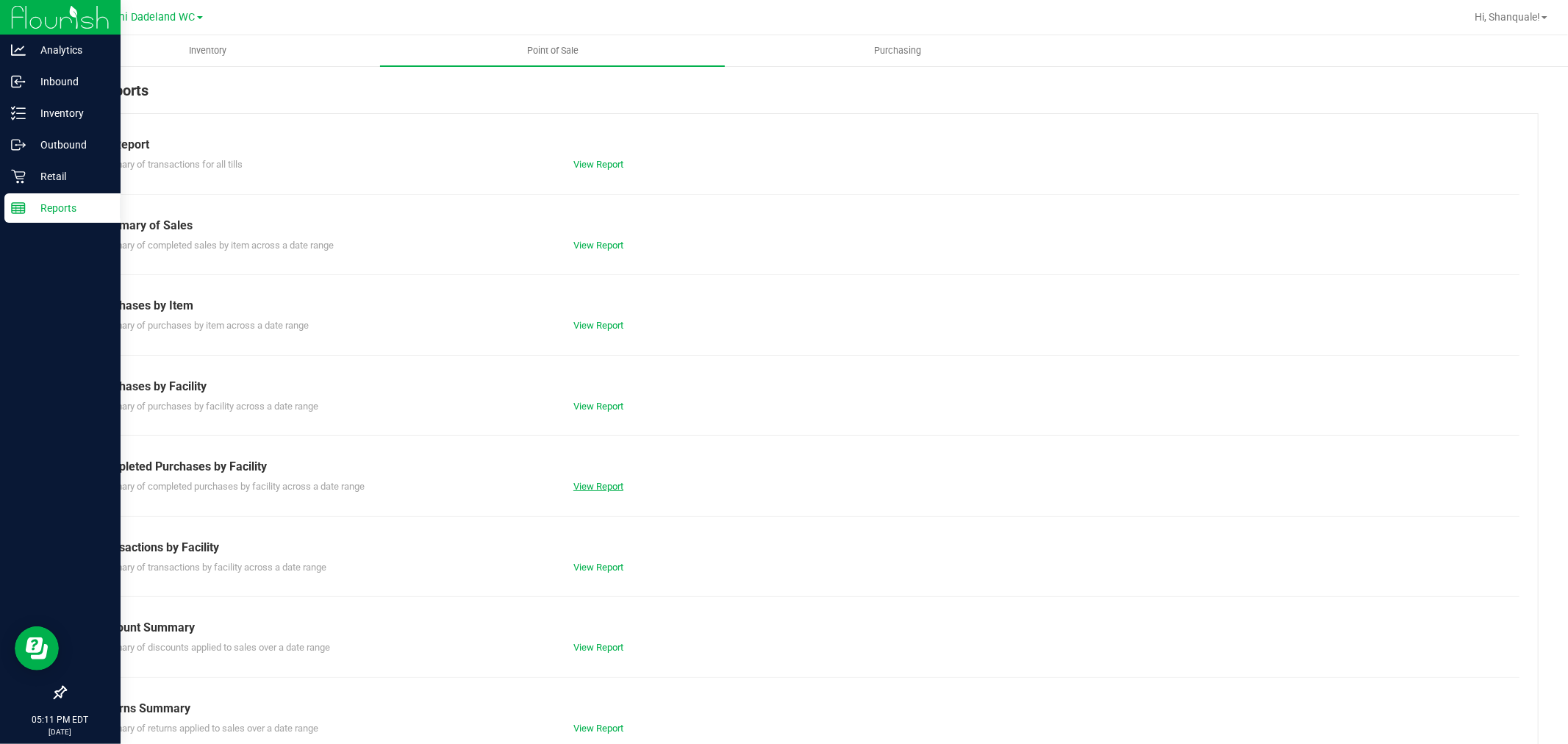
click at [590, 491] on link "View Report" at bounding box center [598, 487] width 50 height 11
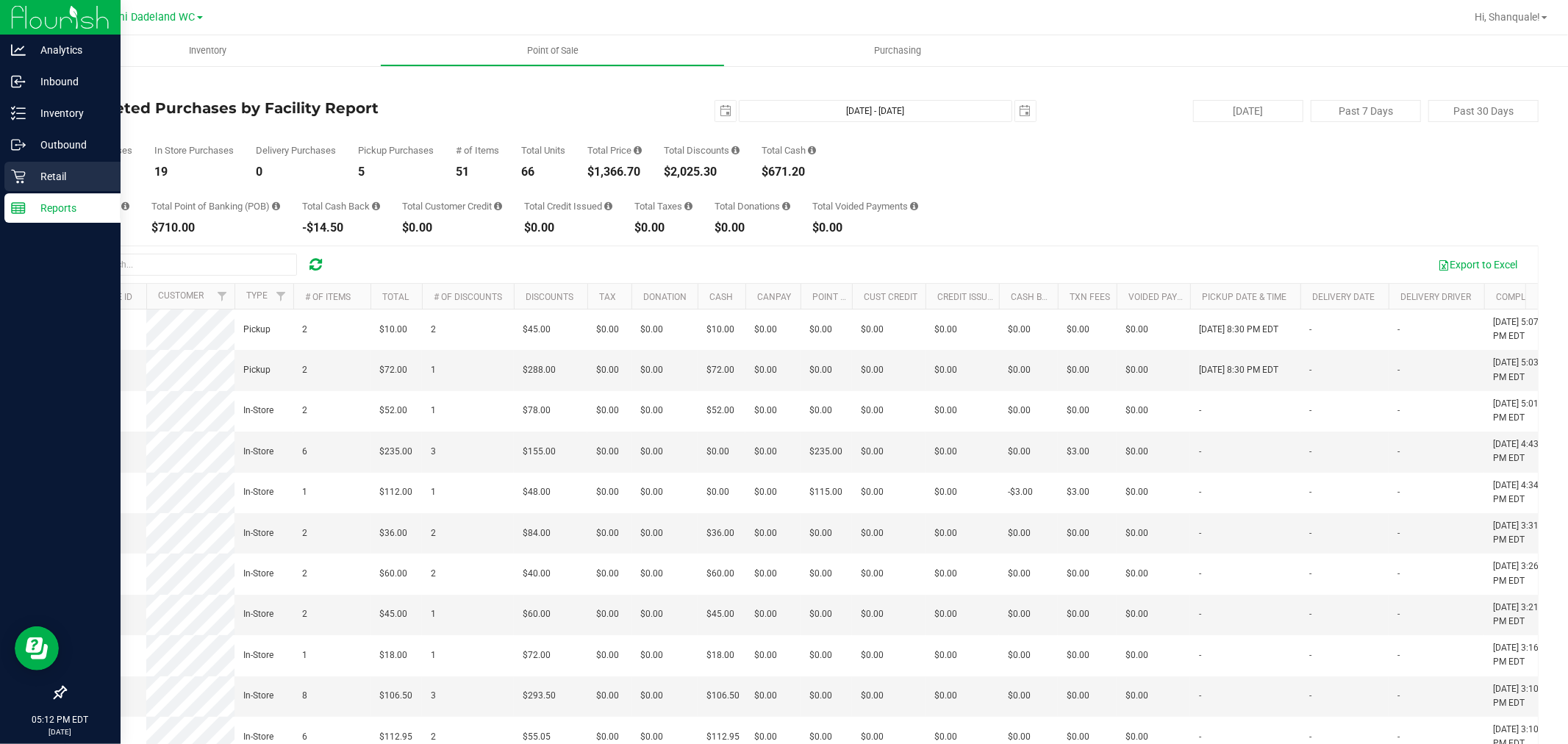
click at [16, 184] on div "Retail" at bounding box center [62, 176] width 116 height 29
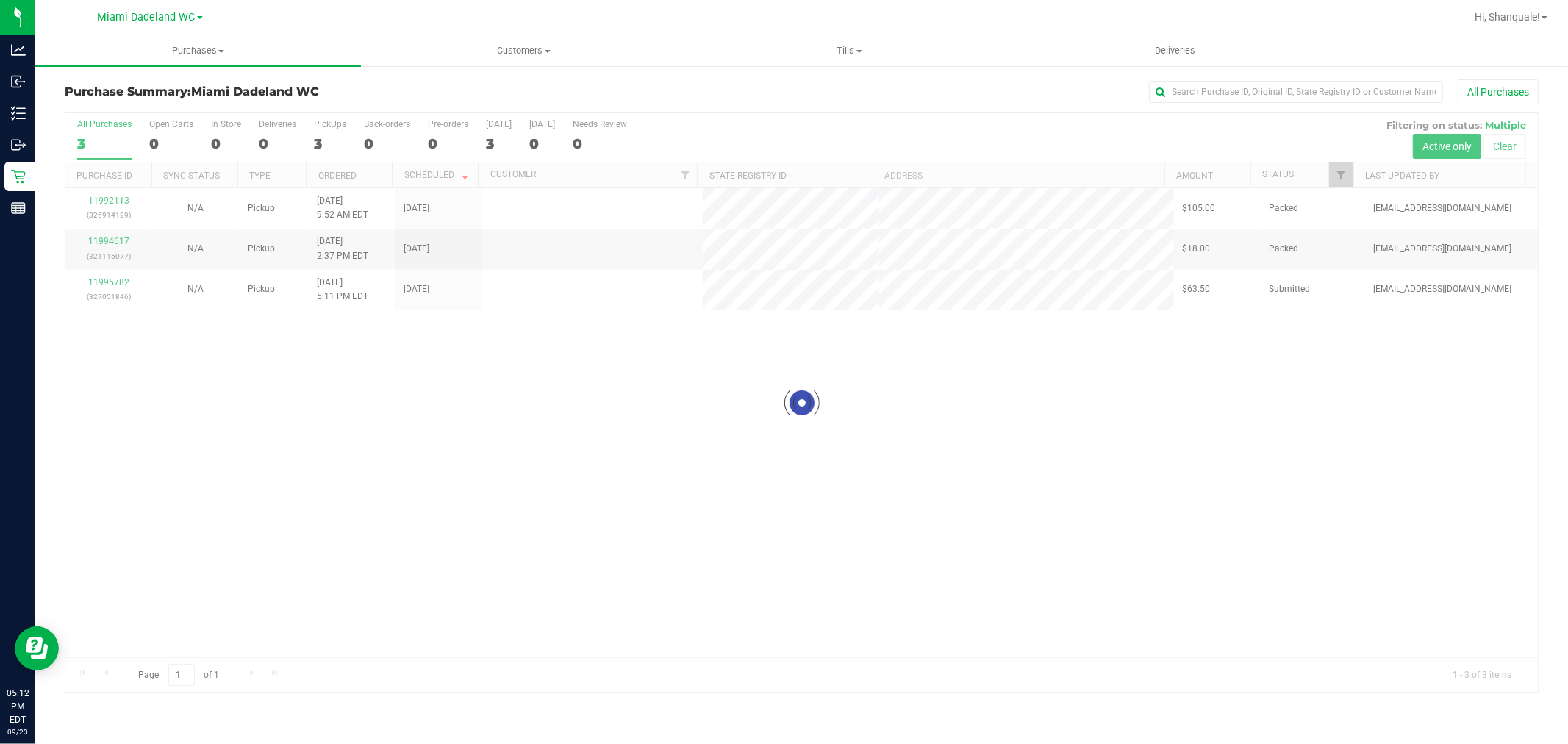
click at [709, 98] on div "All Purchases" at bounding box center [1047, 91] width 983 height 25
click at [412, 430] on div "11992113 (326914129) N/A Pickup [DATE] 9:52 AM EDT 9/23/2025 $105.00 Packed [EM…" at bounding box center [801, 423] width 1473 height 469
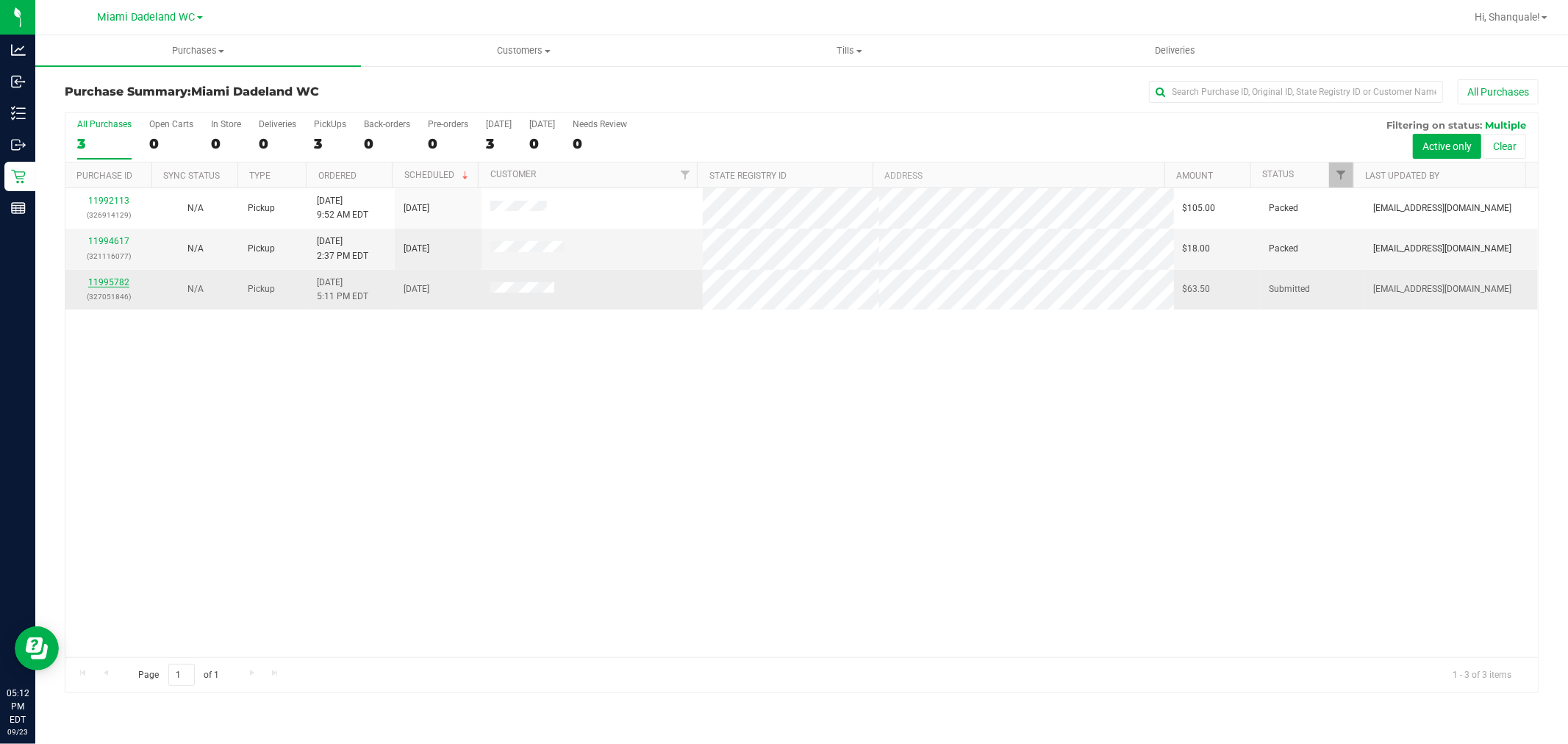
click at [108, 284] on link "11995782" at bounding box center [108, 282] width 41 height 11
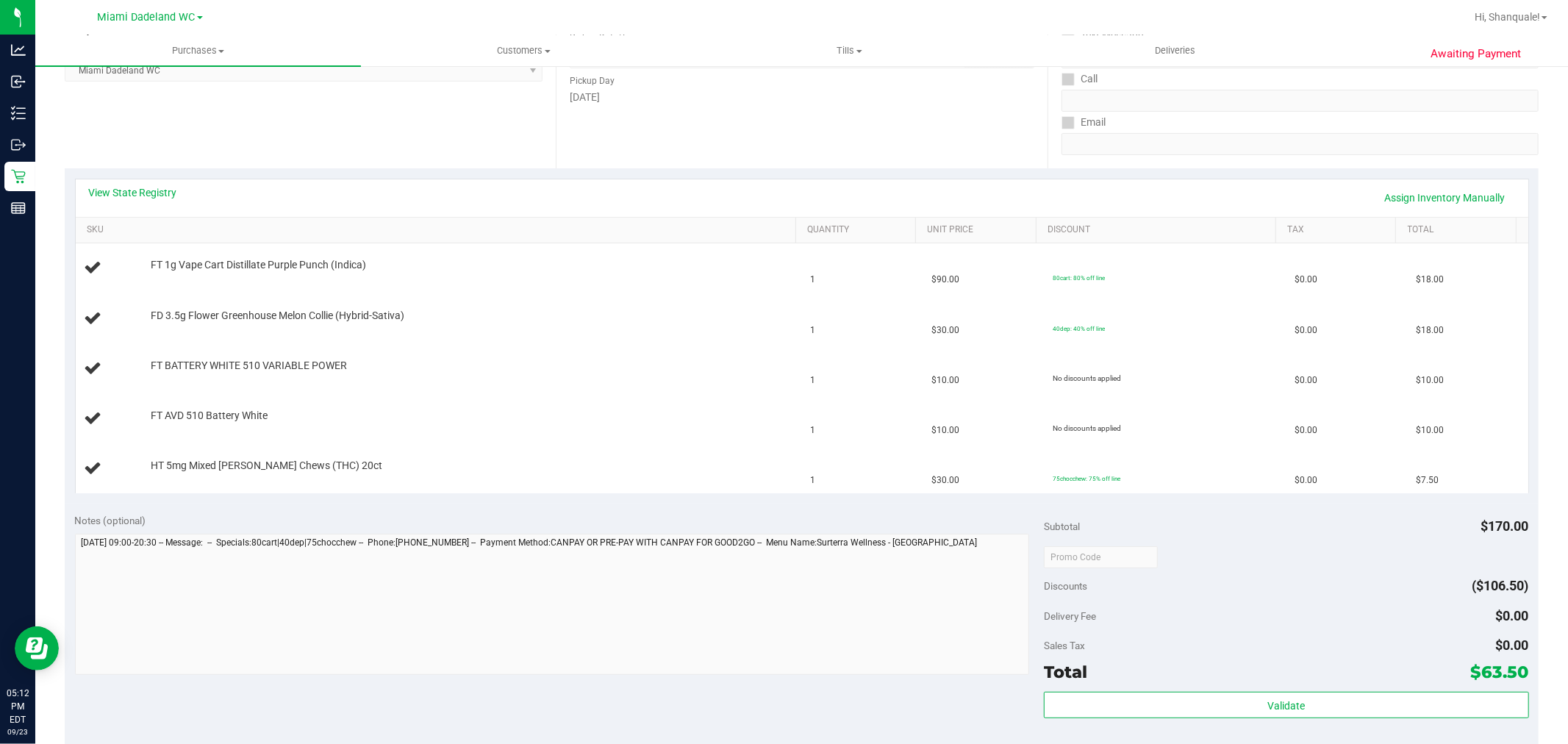
scroll to position [224, 0]
click at [569, 229] on link "SKU" at bounding box center [438, 234] width 704 height 12
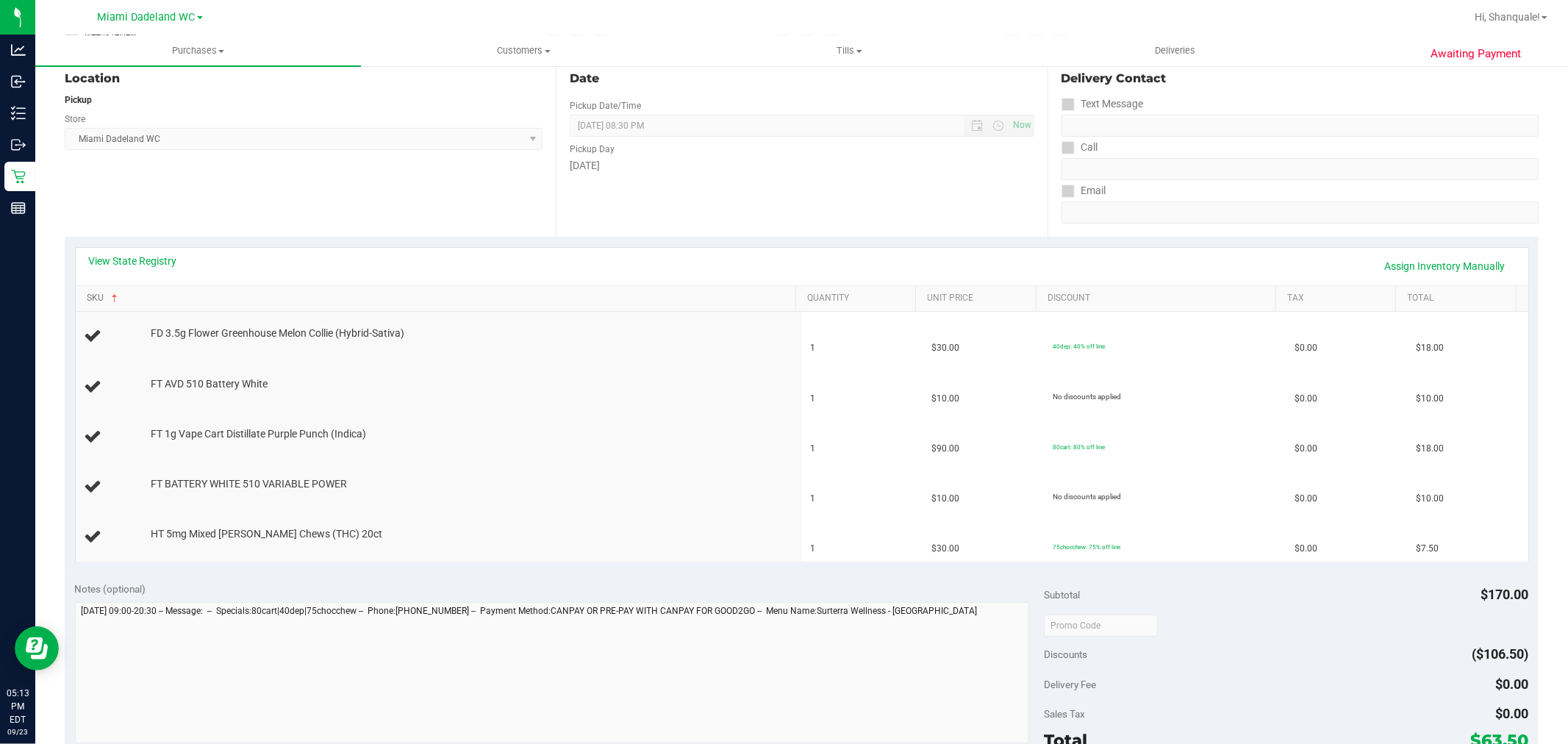
scroll to position [174, 0]
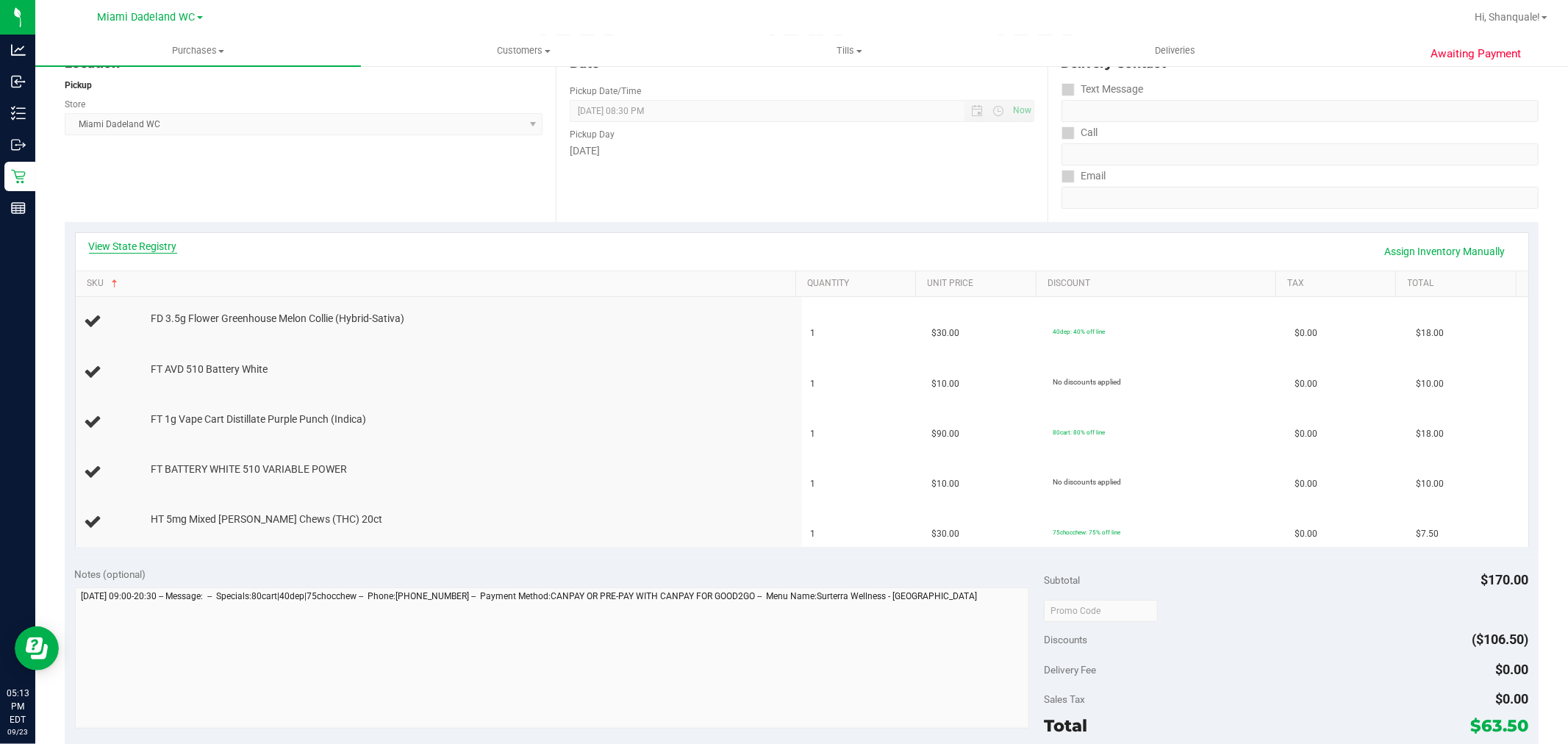
click at [129, 239] on link "View State Registry" at bounding box center [133, 247] width 88 height 15
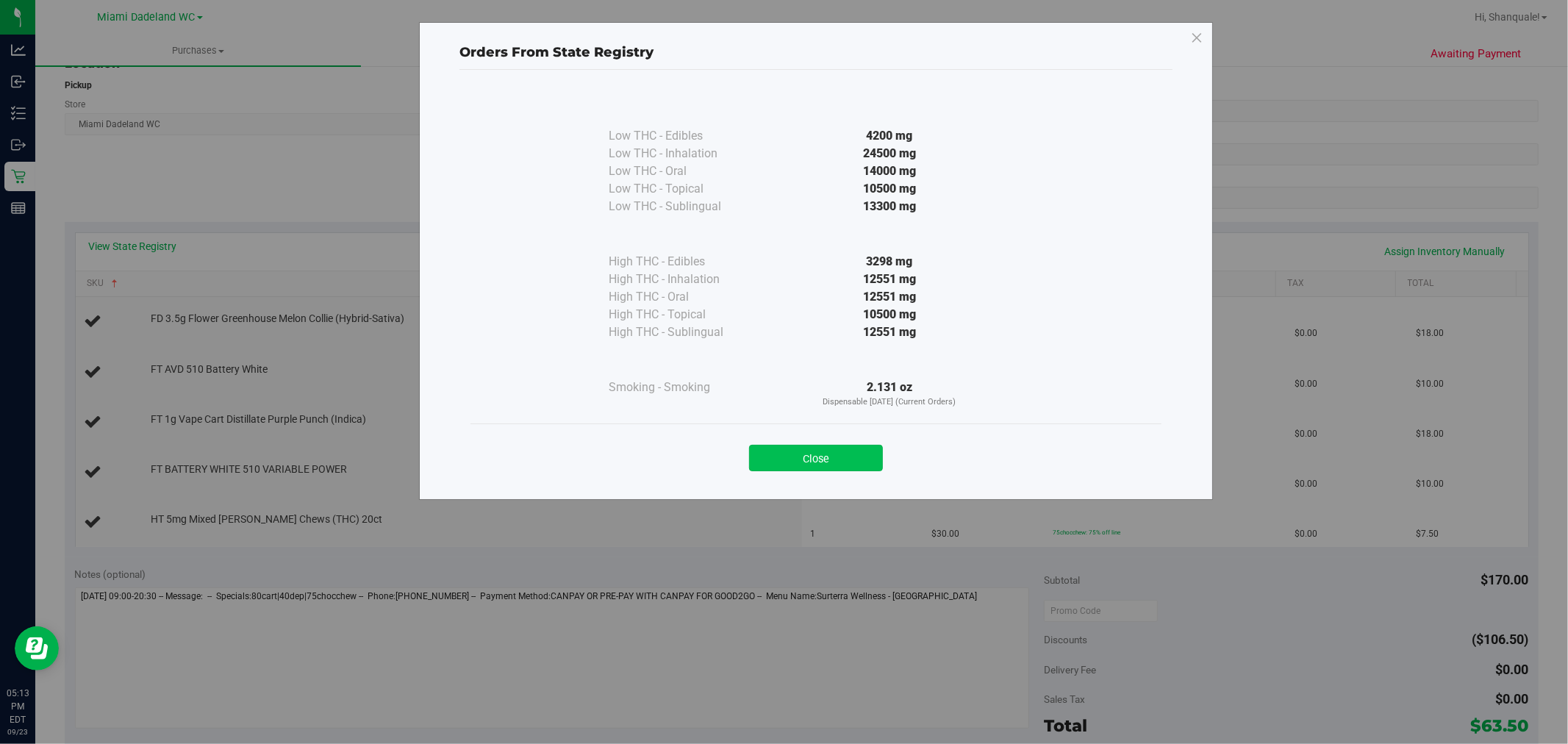
click at [830, 445] on button "Close" at bounding box center [816, 458] width 133 height 27
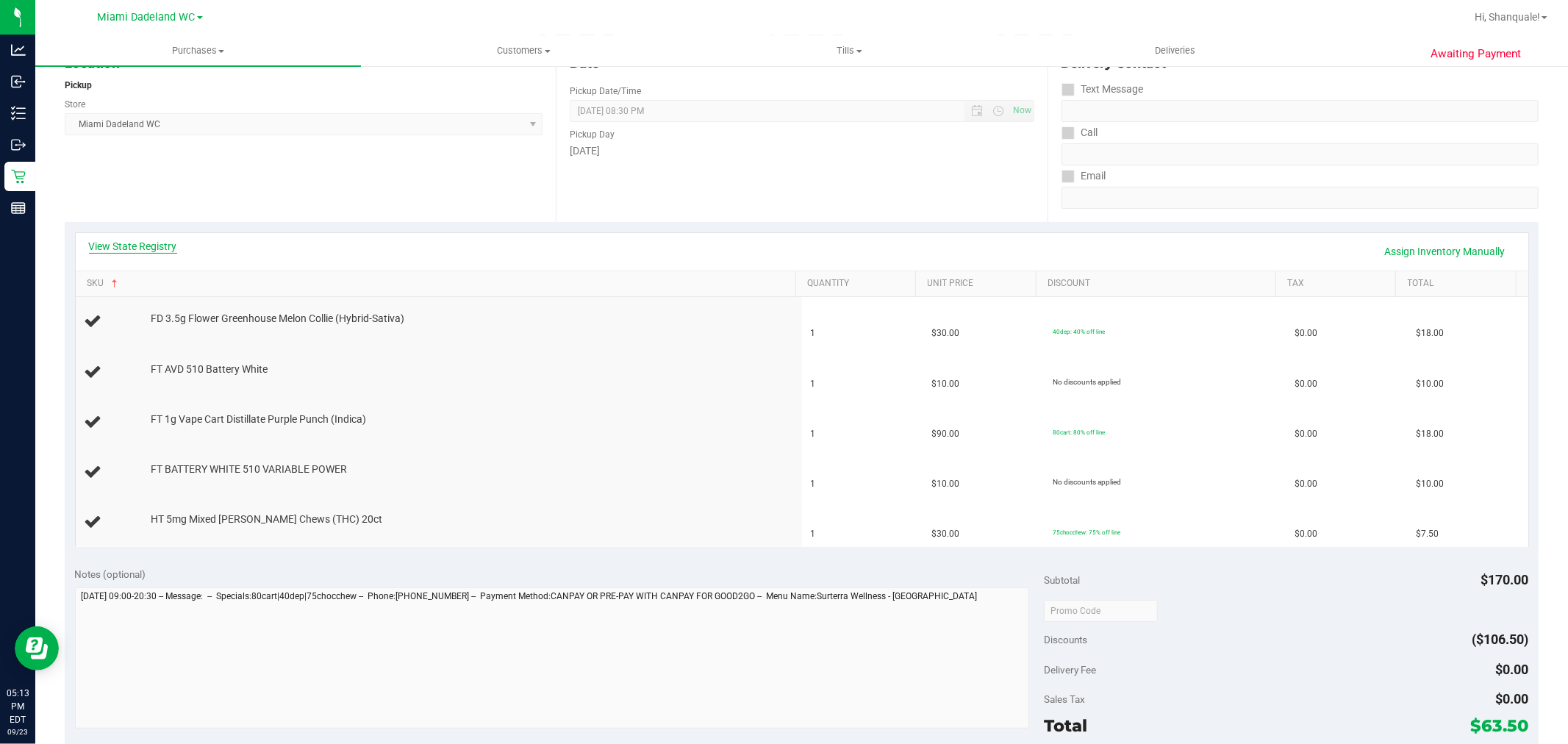
click at [127, 251] on link "View State Registry" at bounding box center [133, 247] width 88 height 15
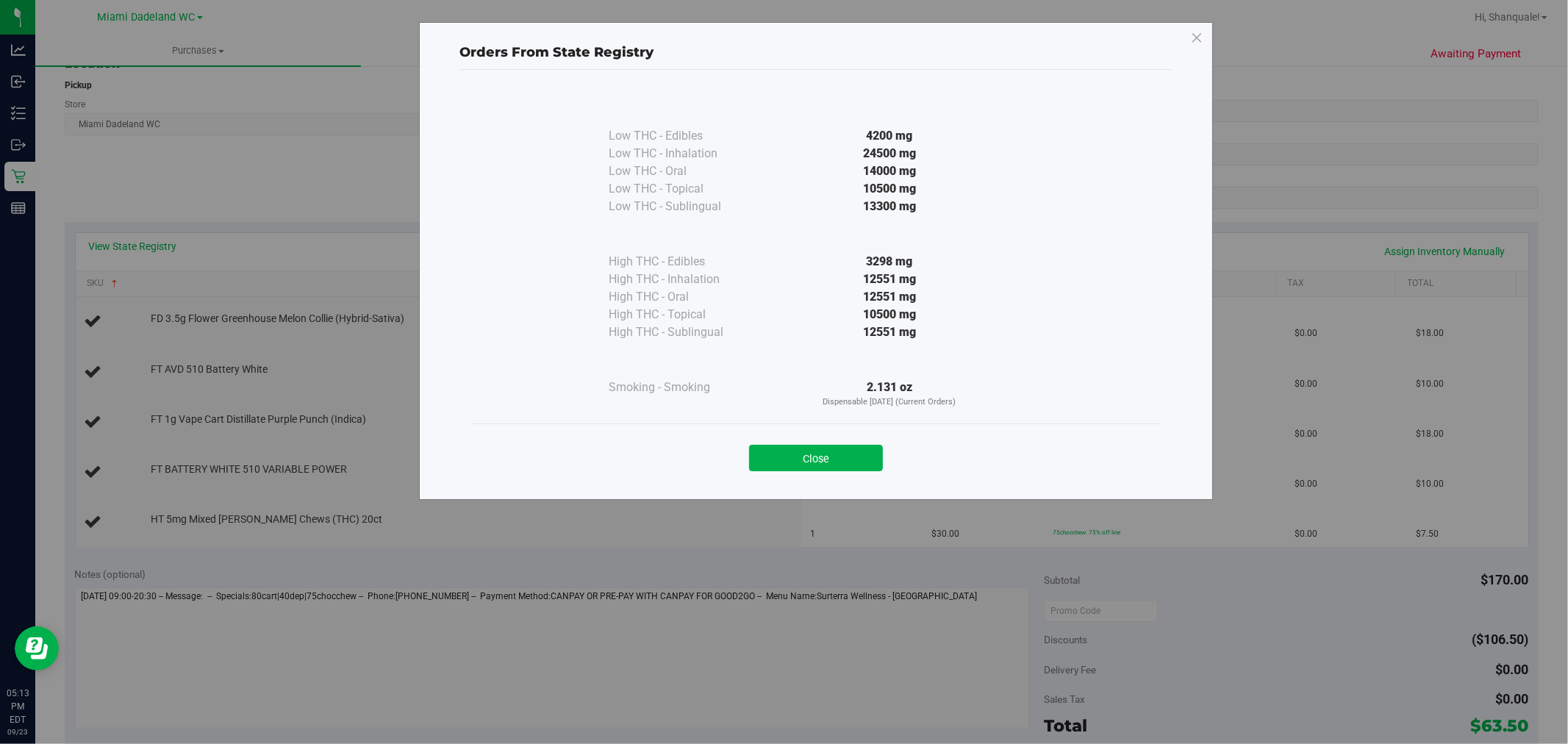
click at [1032, 321] on div "Low THC - Edibles 4200 mg Low THC - Inhalation" at bounding box center [816, 256] width 691 height 334
click at [1019, 345] on div at bounding box center [890, 360] width 268 height 37
click at [814, 464] on button "Close" at bounding box center [816, 458] width 133 height 27
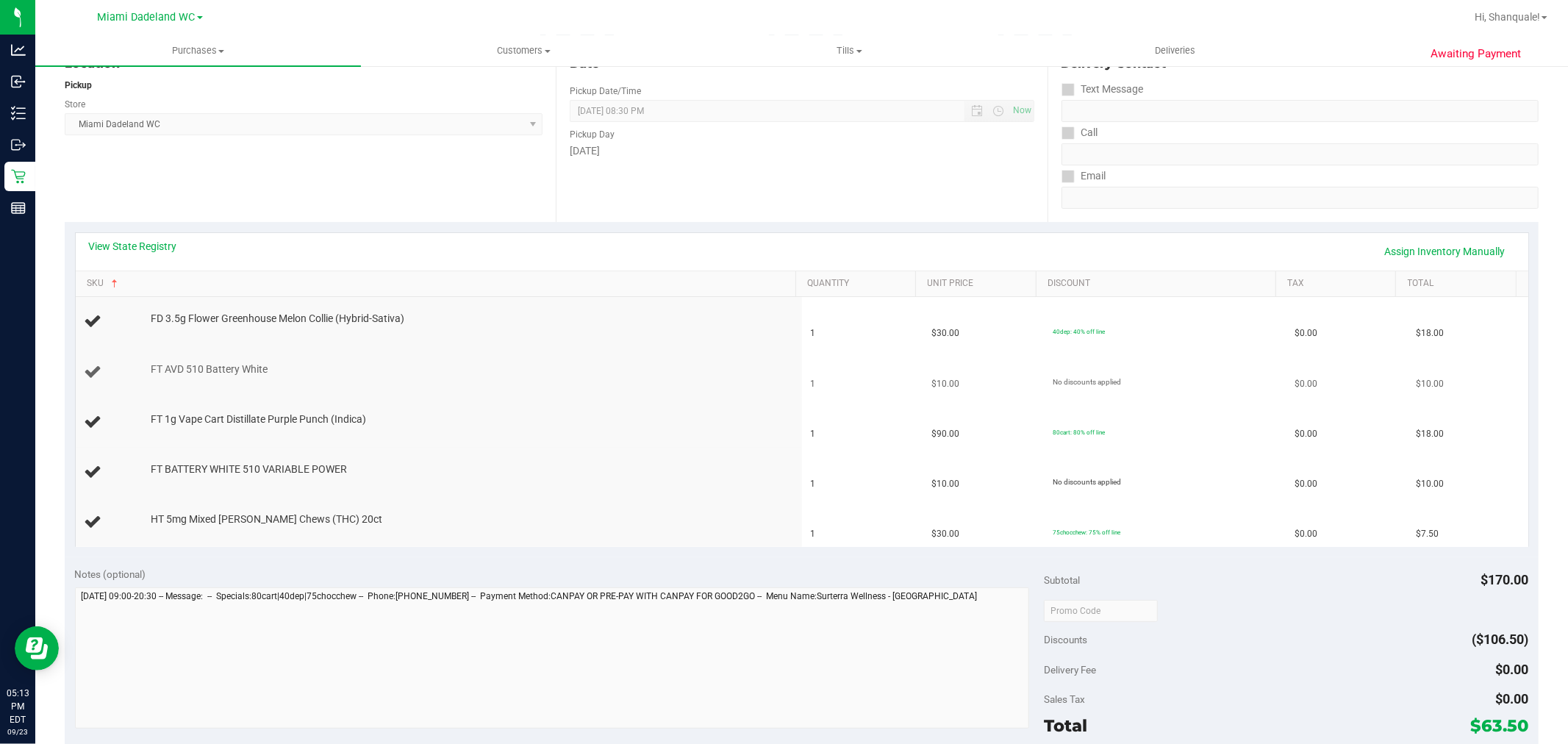
click at [1202, 368] on td "No discounts applied" at bounding box center [1164, 373] width 242 height 50
click at [294, 377] on div at bounding box center [469, 377] width 638 height 1
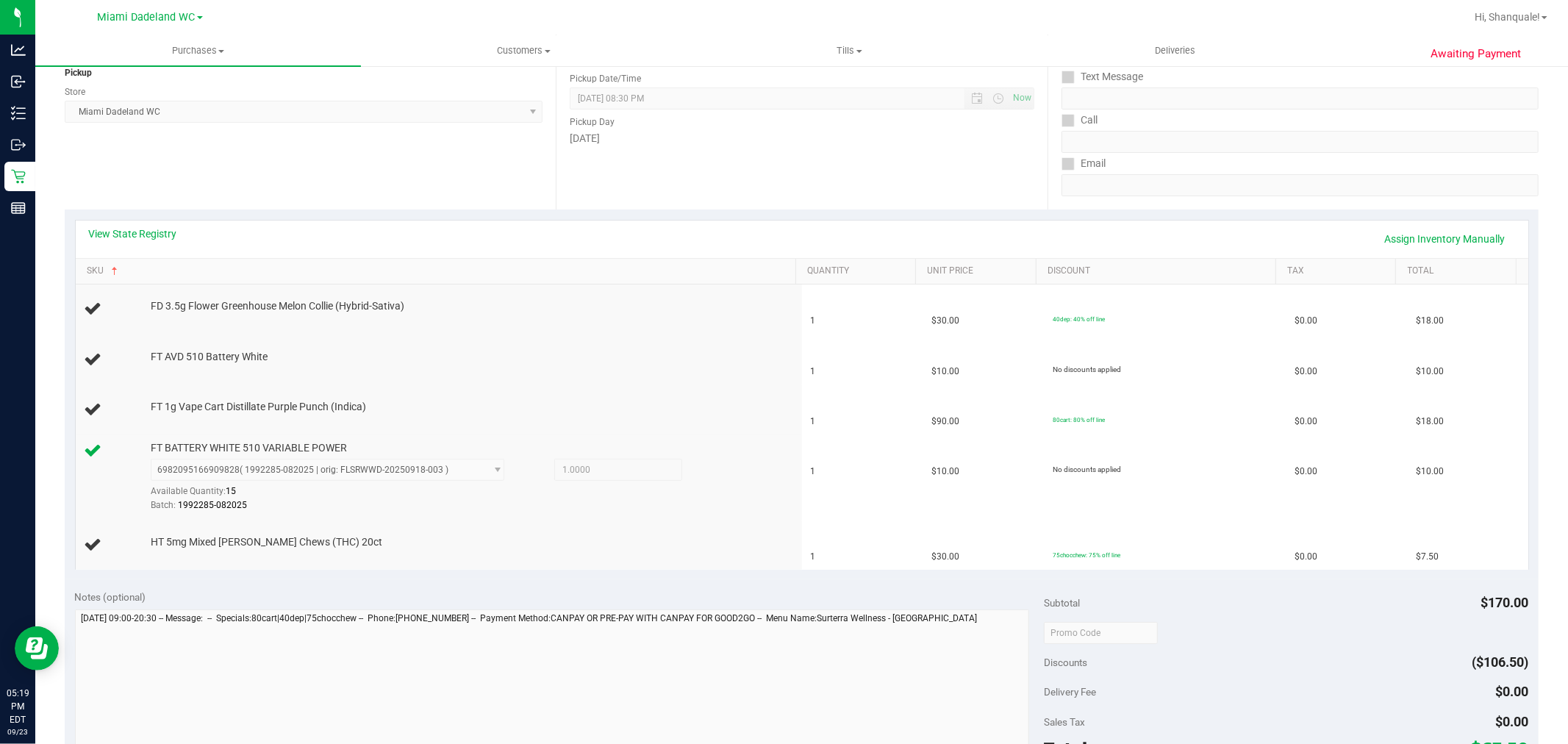
scroll to position [197, 0]
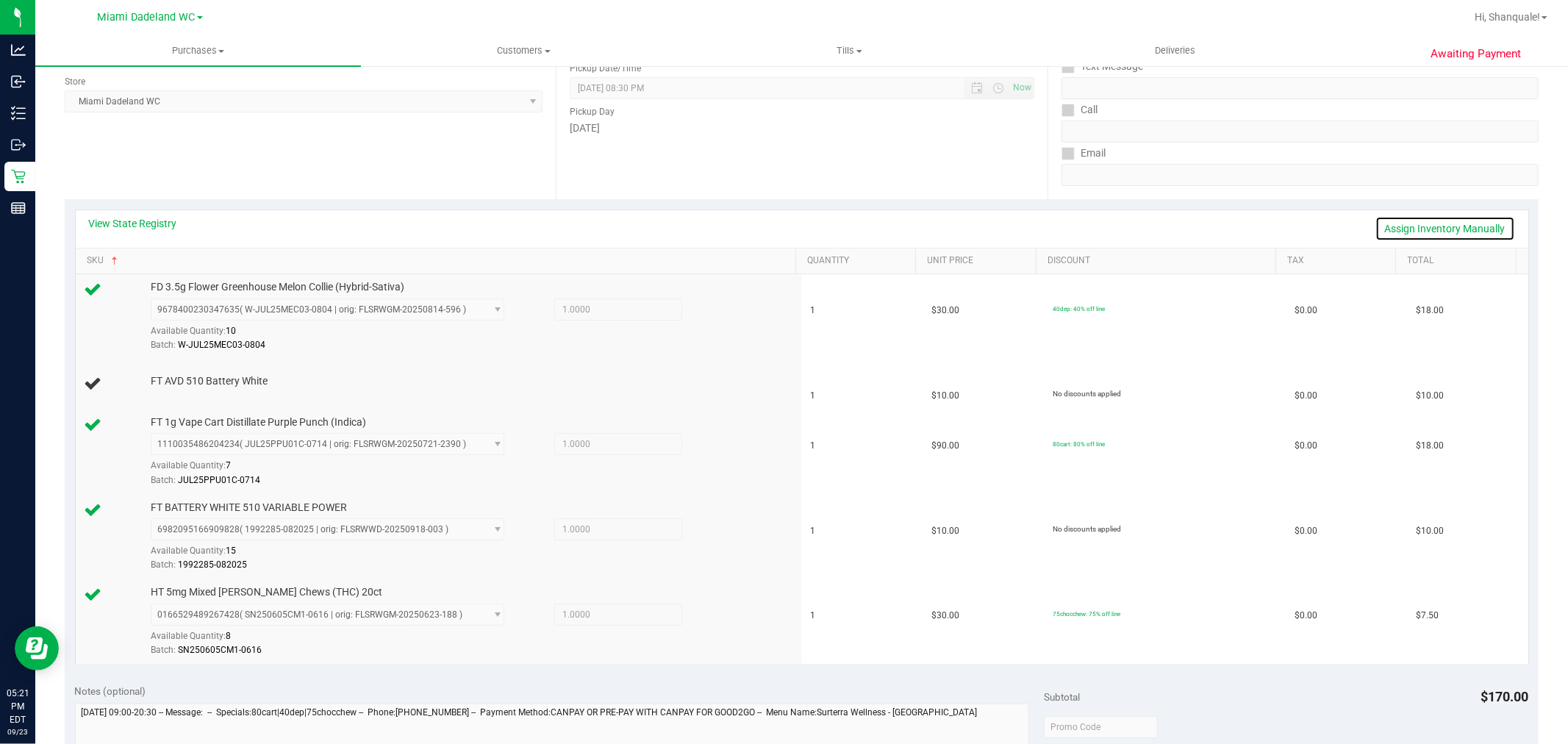
click at [1447, 226] on link "Assign Inventory Manually" at bounding box center [1445, 228] width 140 height 25
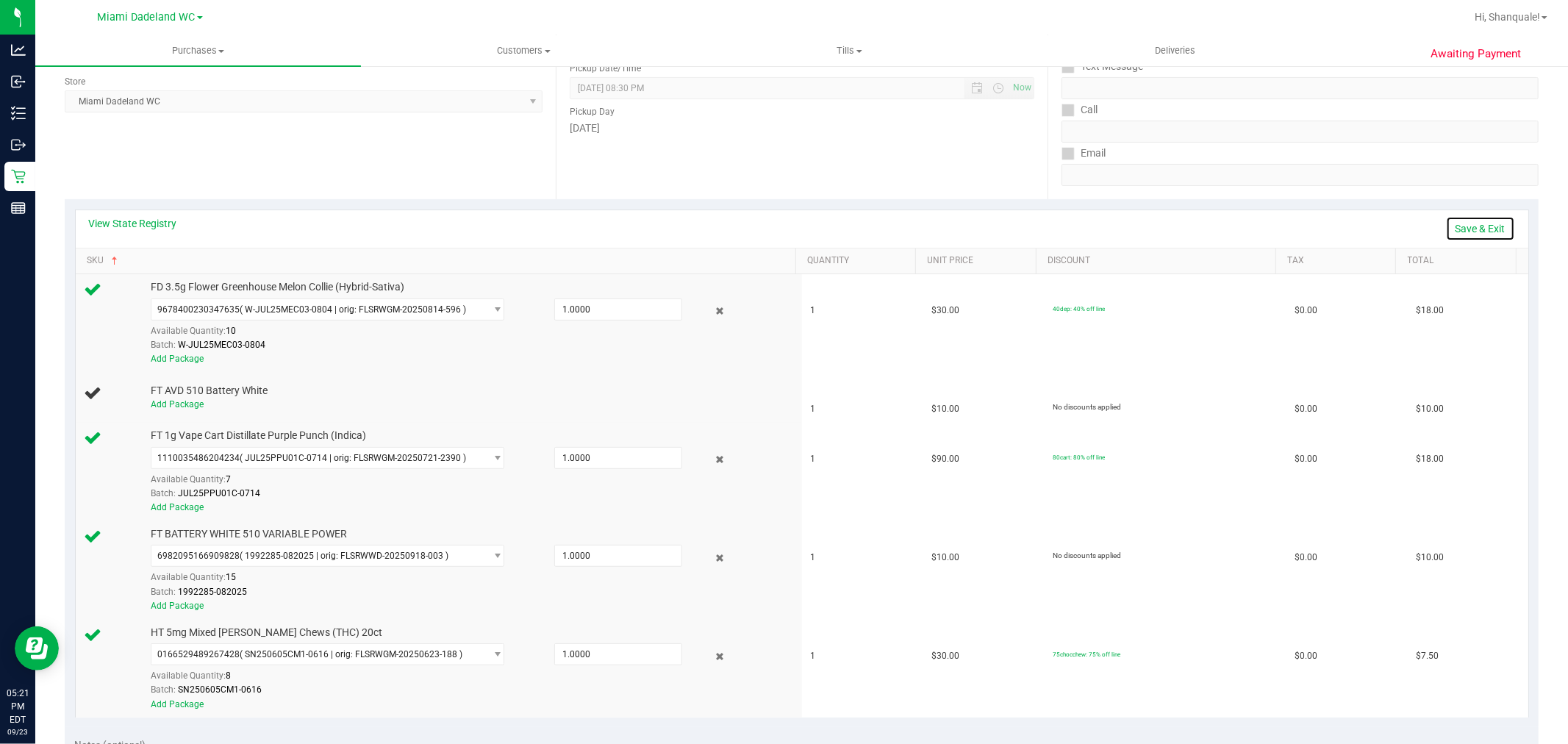
click at [1468, 231] on link "Save & Exit" at bounding box center [1481, 228] width 69 height 25
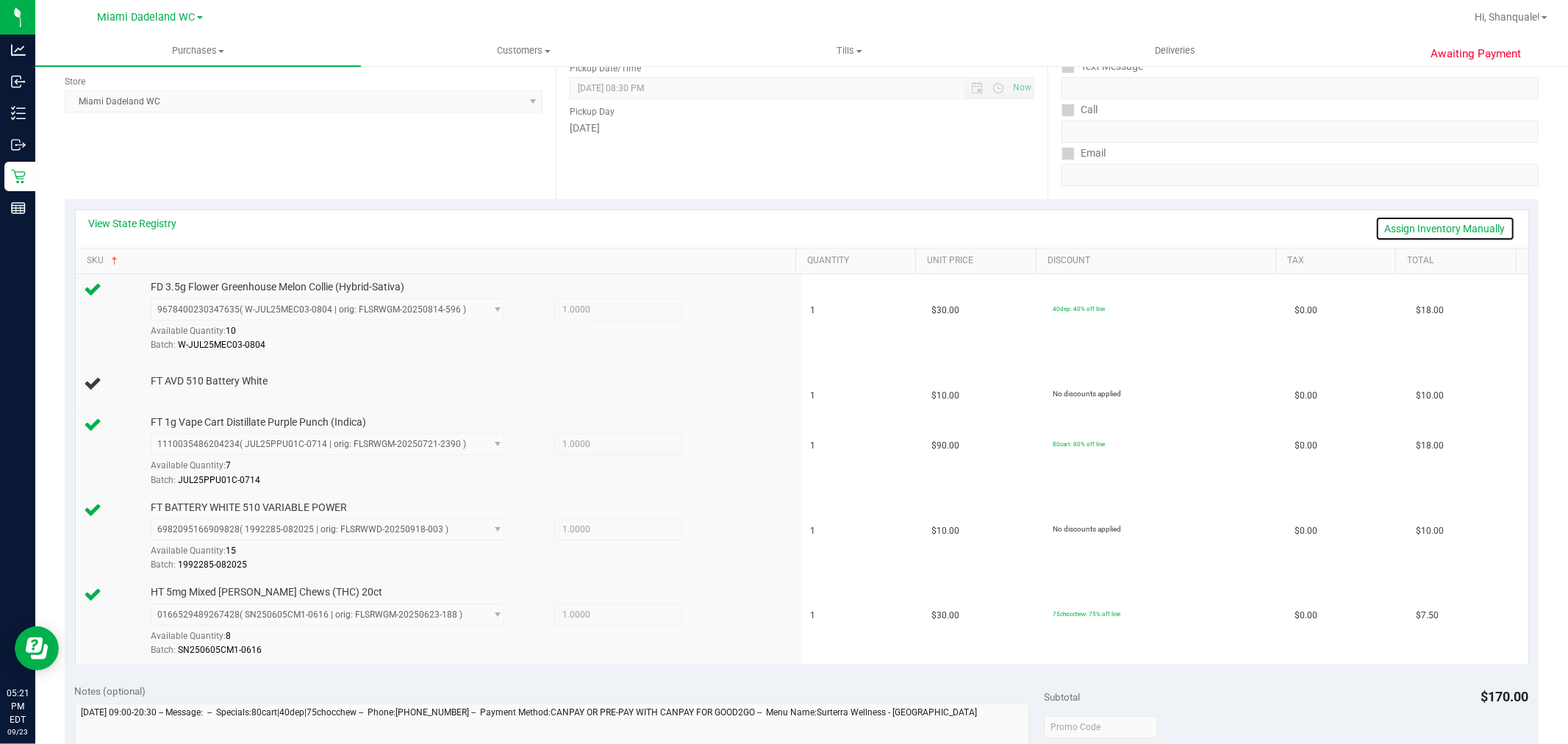
click at [1476, 223] on link "Assign Inventory Manually" at bounding box center [1445, 228] width 140 height 25
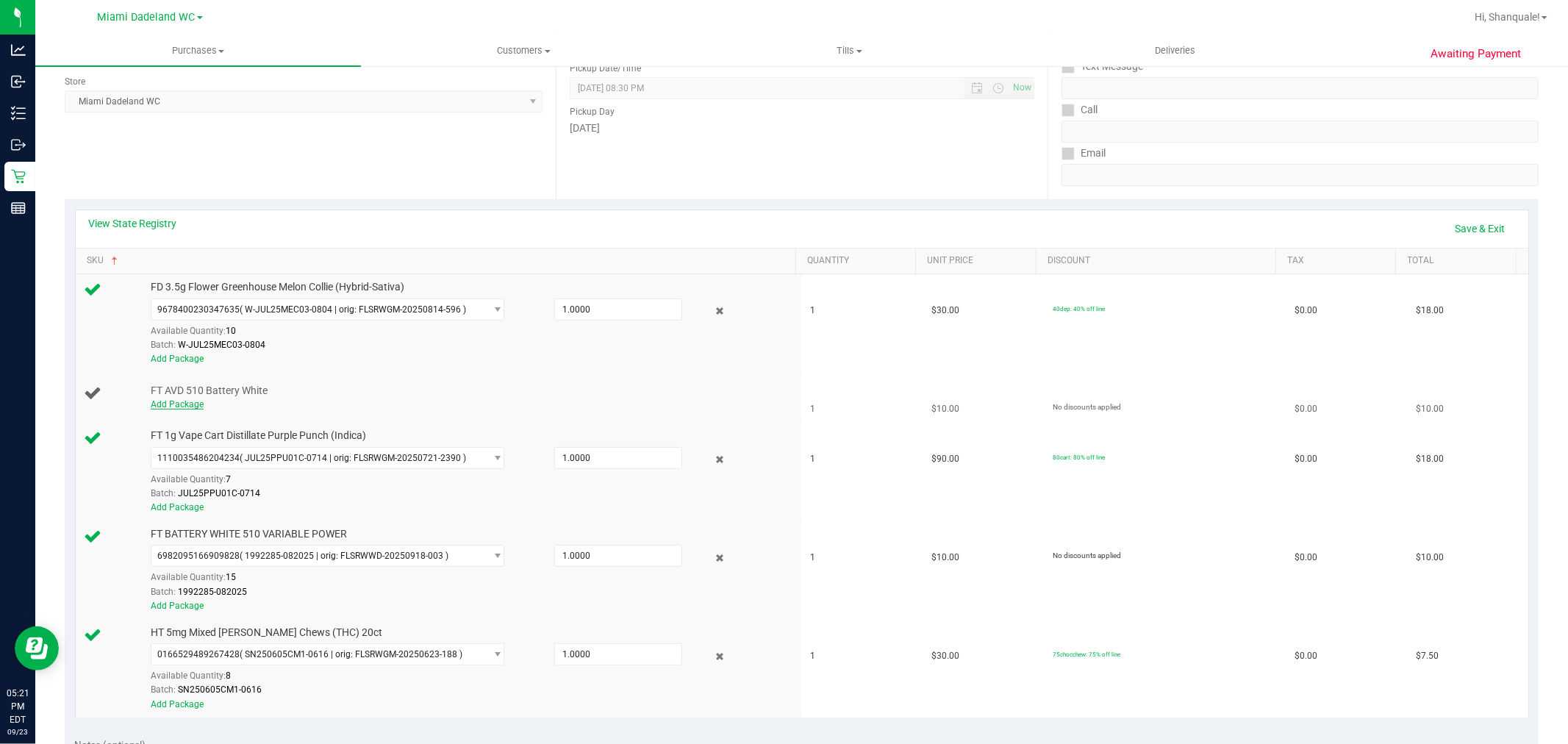
click at [186, 408] on link "Add Package" at bounding box center [176, 404] width 53 height 11
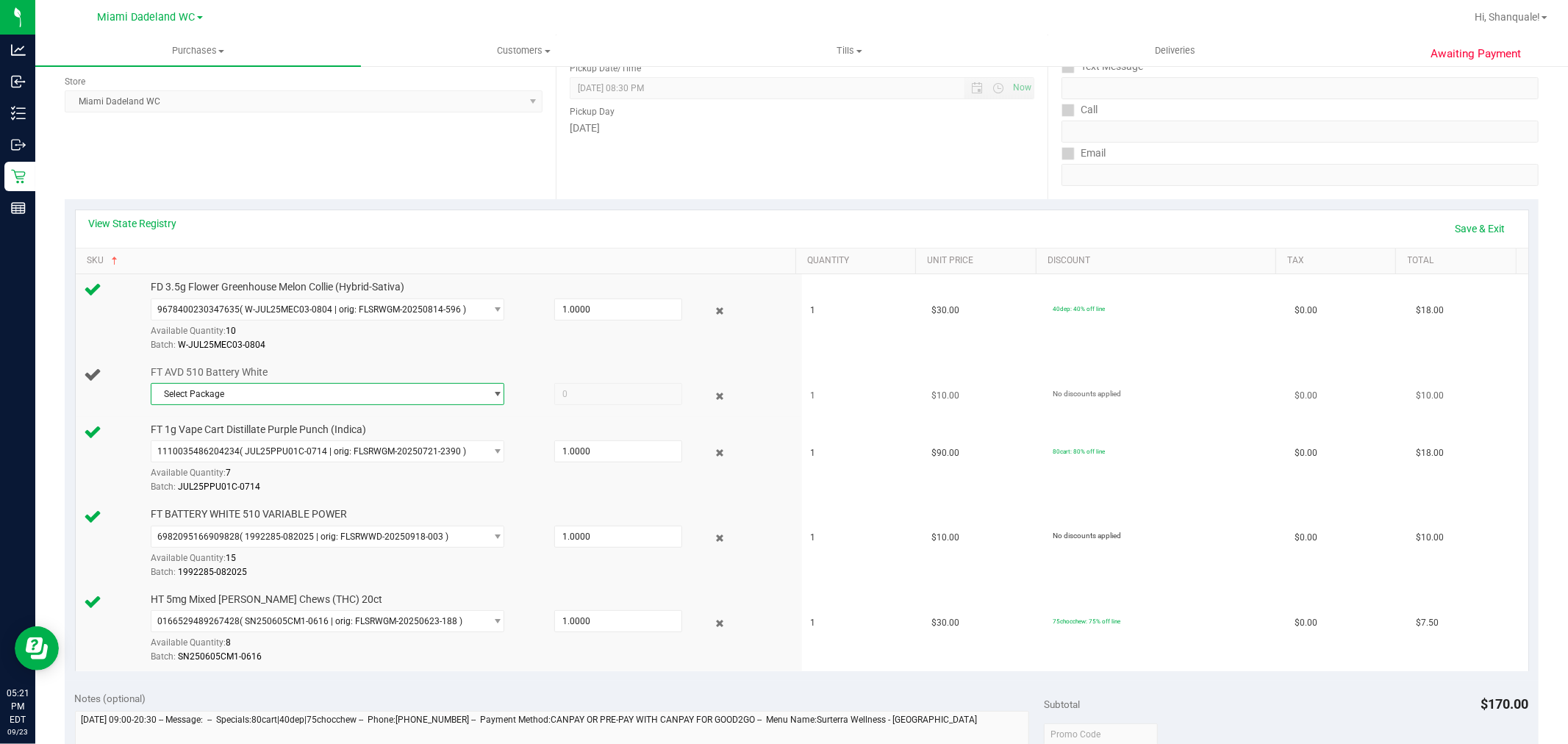
click at [288, 399] on span "Select Package" at bounding box center [318, 394] width 334 height 20
click at [299, 450] on span "( 1992282 - 112024 | orig: FLSRWWD-20241221-065 )" at bounding box center [350, 454] width 213 height 11
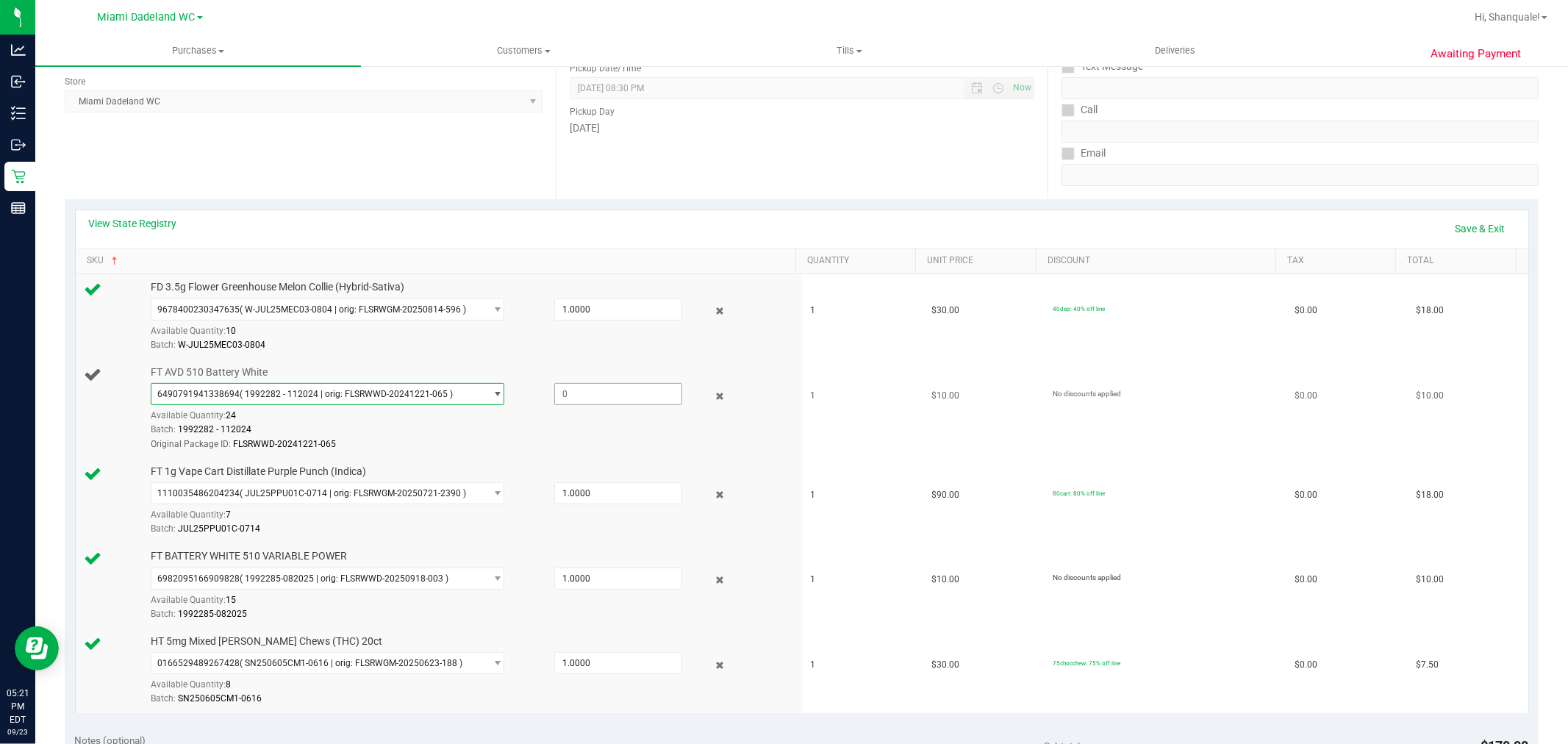
click at [615, 387] on span at bounding box center [619, 394] width 128 height 22
click at [222, 436] on div "Batch: 1992282 - 112024" at bounding box center [469, 429] width 638 height 14
click at [607, 399] on span at bounding box center [619, 394] width 128 height 22
type input "1"
type input "1.0000"
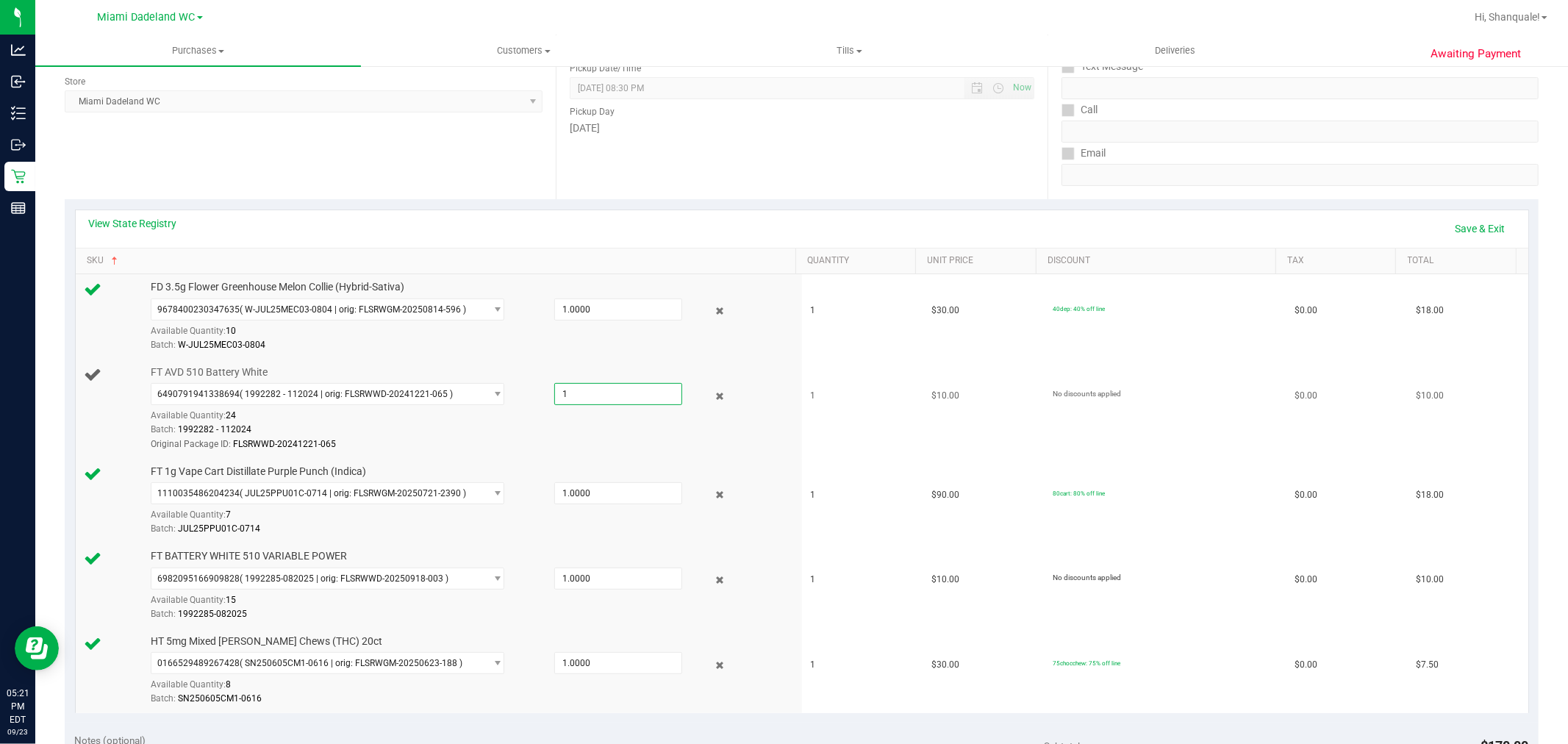
click at [1090, 437] on td "No discounts applied" at bounding box center [1164, 409] width 242 height 99
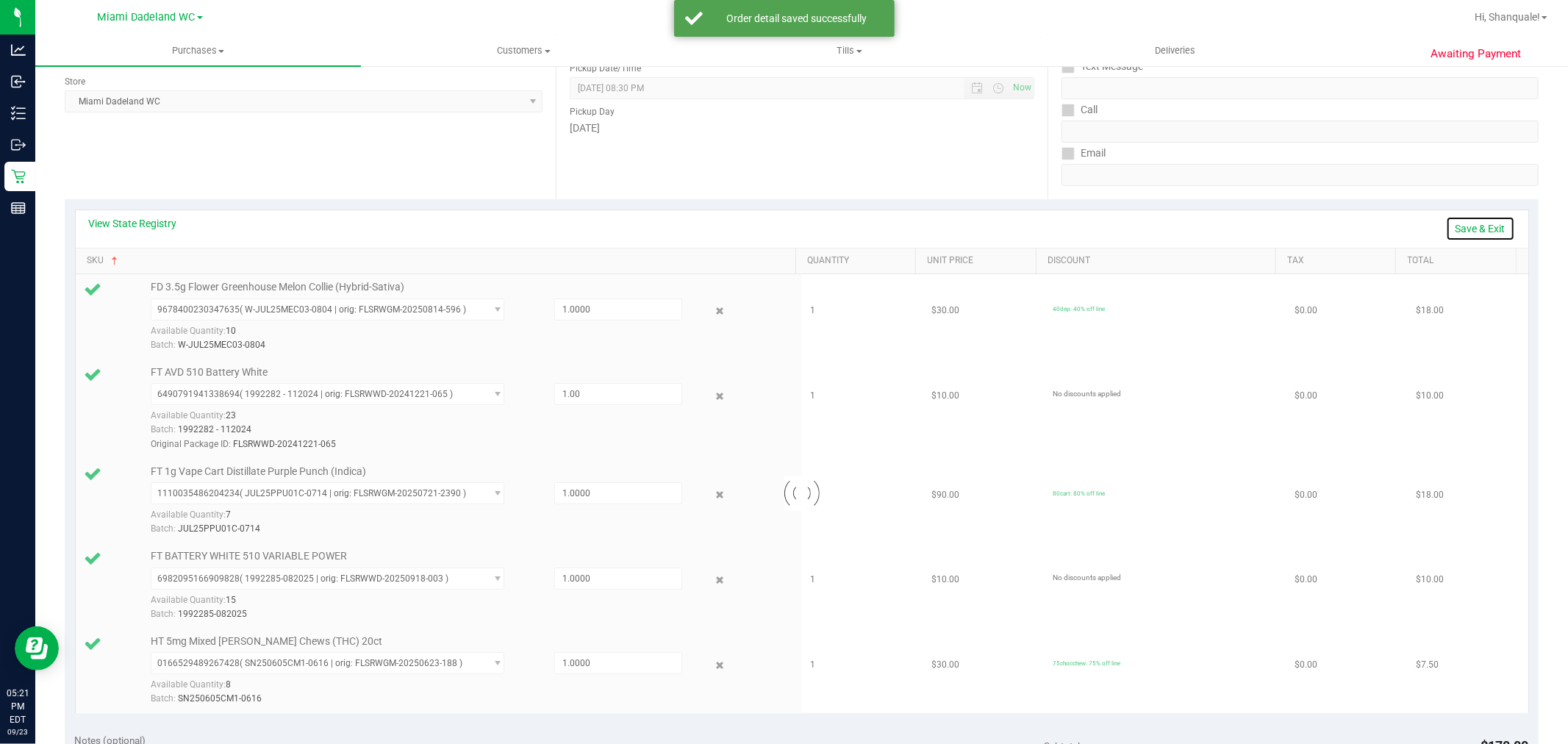
click at [1471, 229] on link "Save & Exit" at bounding box center [1481, 228] width 69 height 25
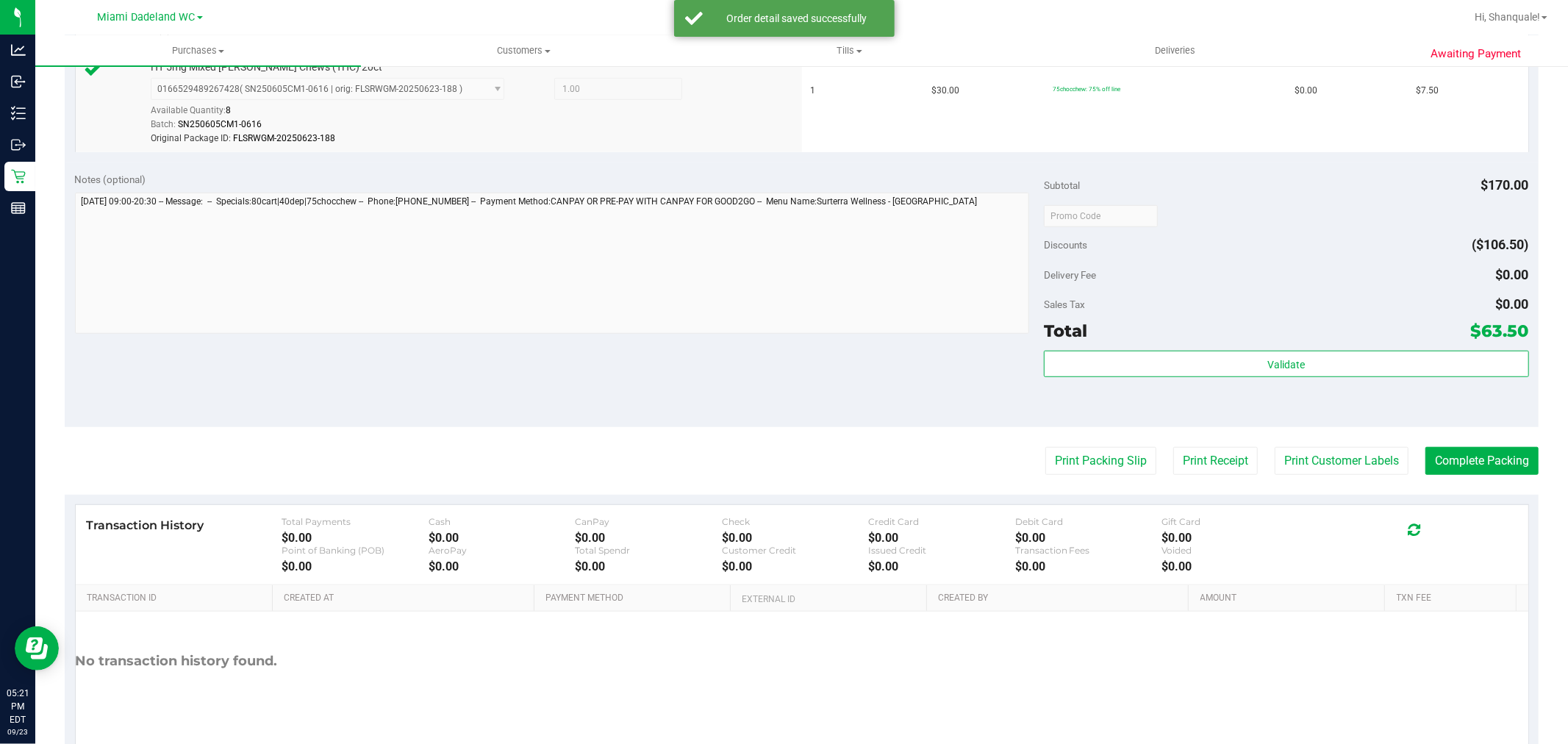
scroll to position [789, 0]
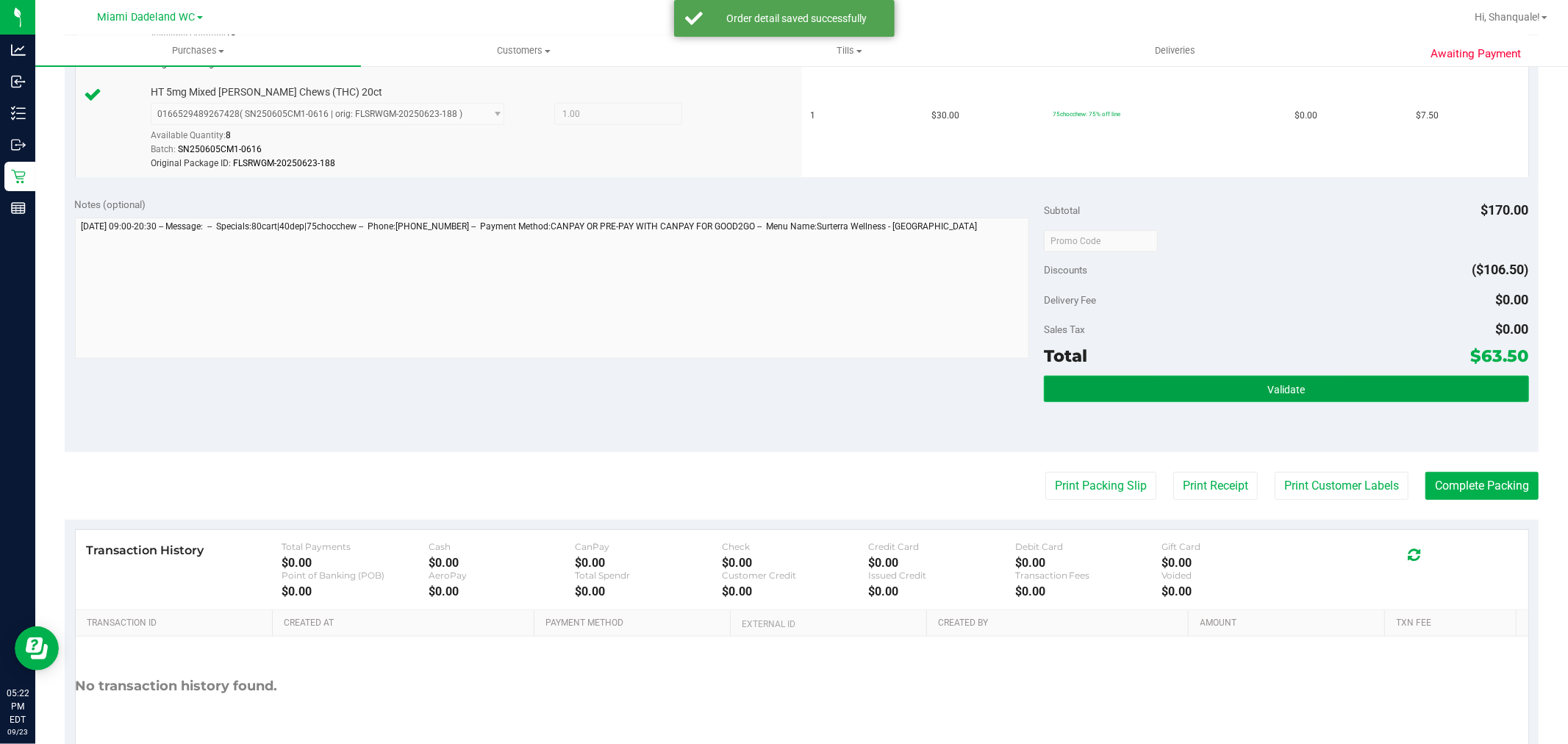
click at [1211, 387] on button "Validate" at bounding box center [1286, 389] width 484 height 27
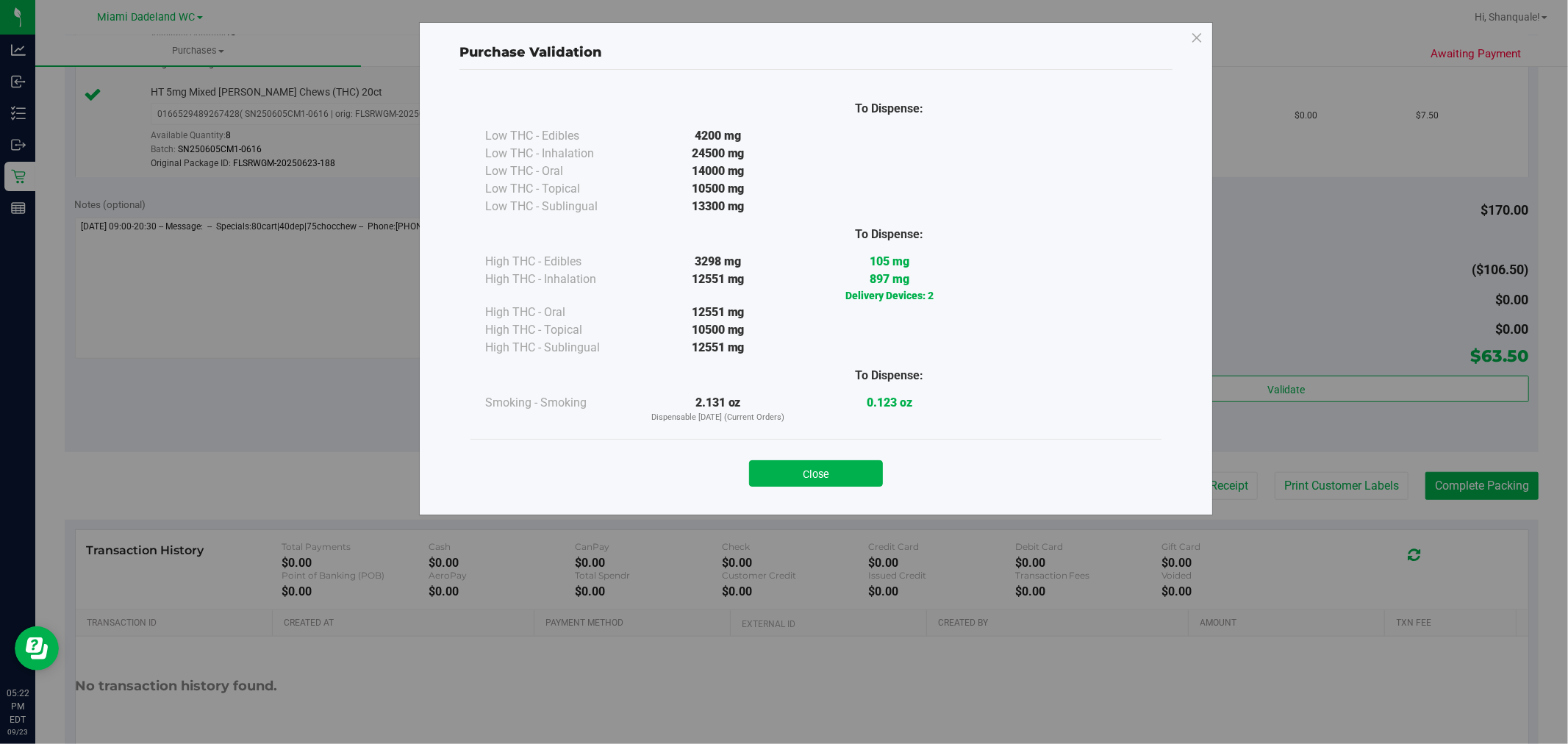
click at [1084, 364] on div at bounding box center [1062, 375] width 171 height 37
click at [685, 292] on div "12551 mg" at bounding box center [718, 287] width 171 height 33
click at [530, 198] on div "Low THC - Sublingual" at bounding box center [559, 207] width 147 height 18
click at [548, 429] on div "To Dispense: Low THC - Edibles 4200 mg" at bounding box center [816, 264] width 691 height 349
click at [510, 255] on div "High THC - Edibles" at bounding box center [559, 262] width 147 height 18
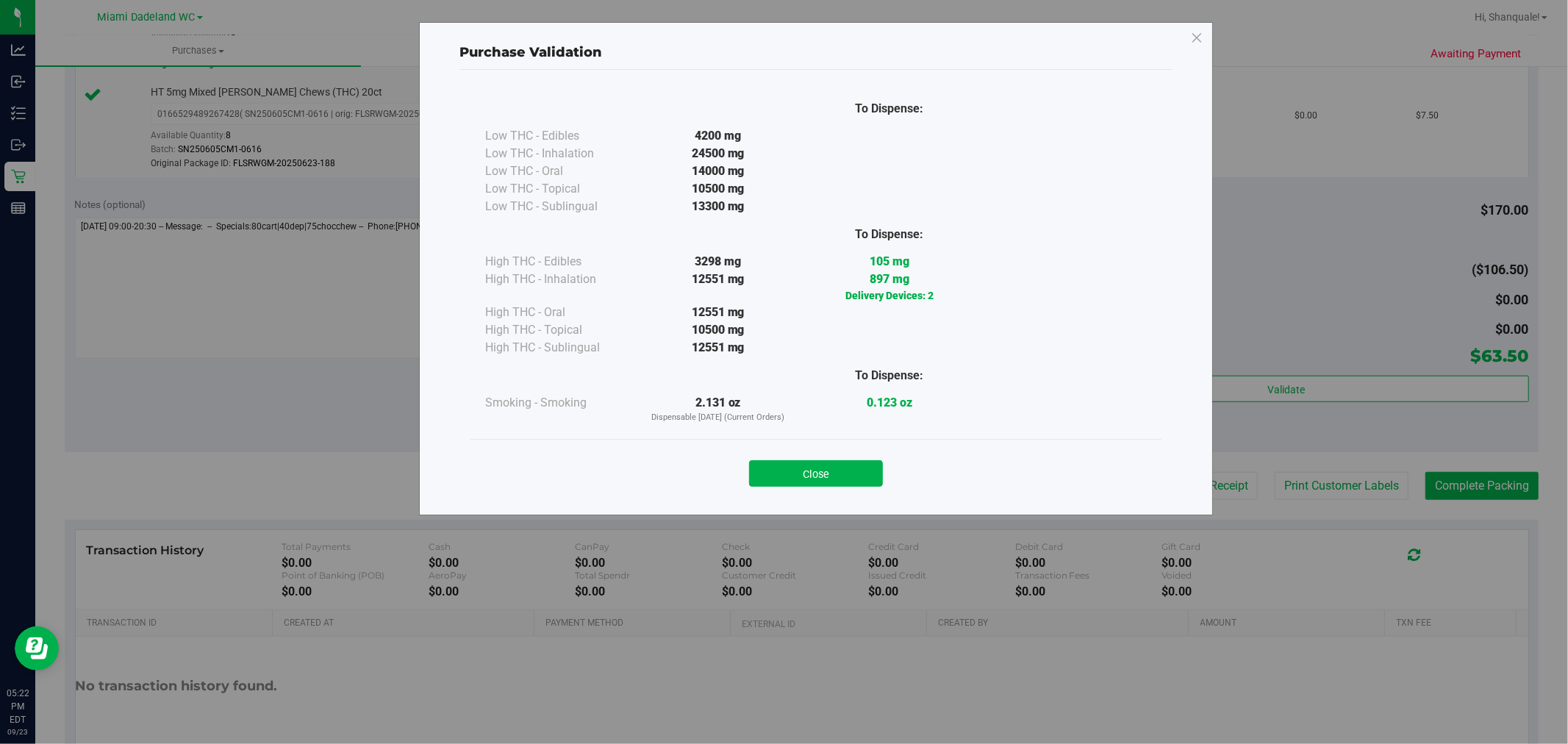
click at [534, 172] on div "Low THC - Oral" at bounding box center [559, 171] width 147 height 18
click at [835, 466] on button "Close" at bounding box center [816, 473] width 133 height 27
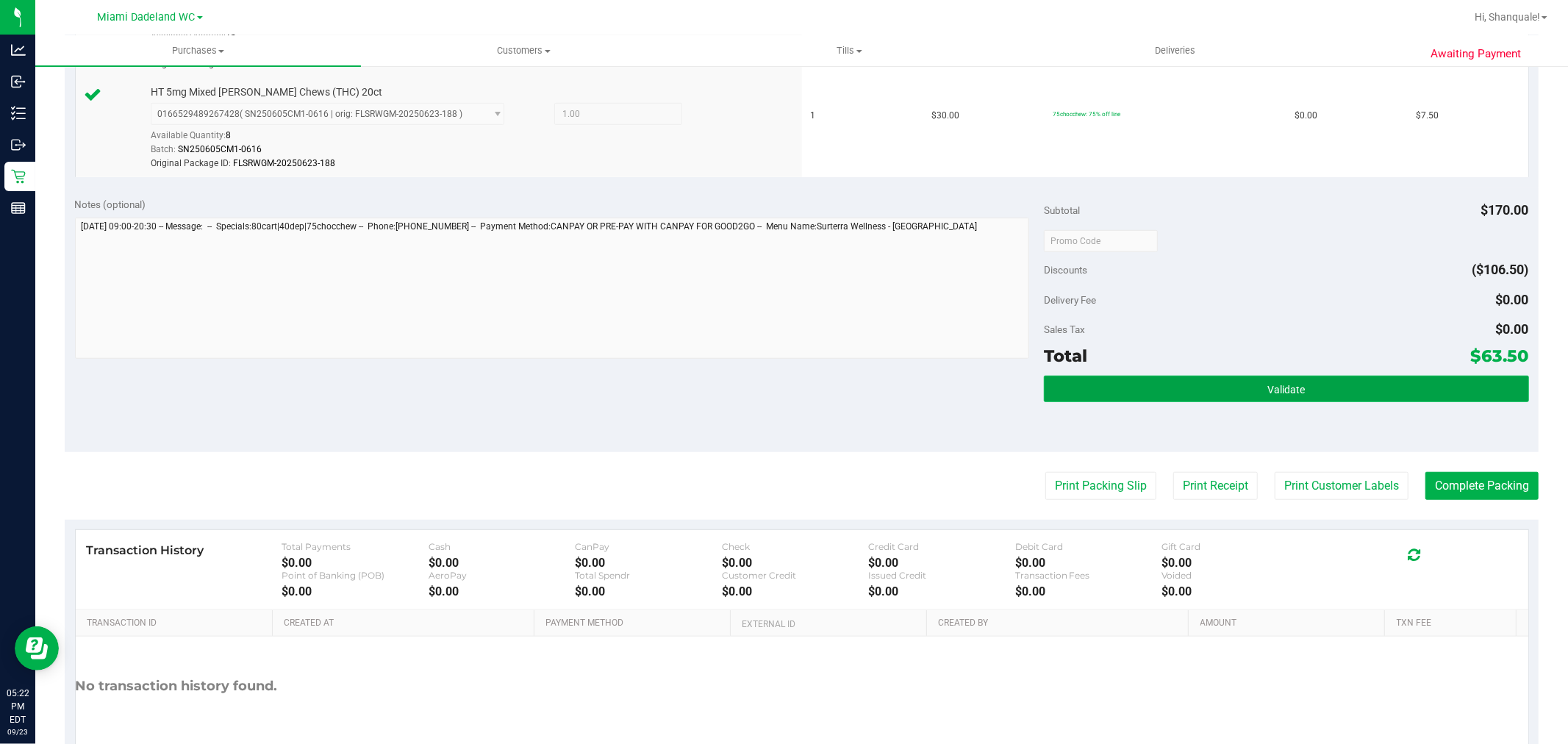
click at [1163, 395] on button "Validate" at bounding box center [1286, 389] width 484 height 27
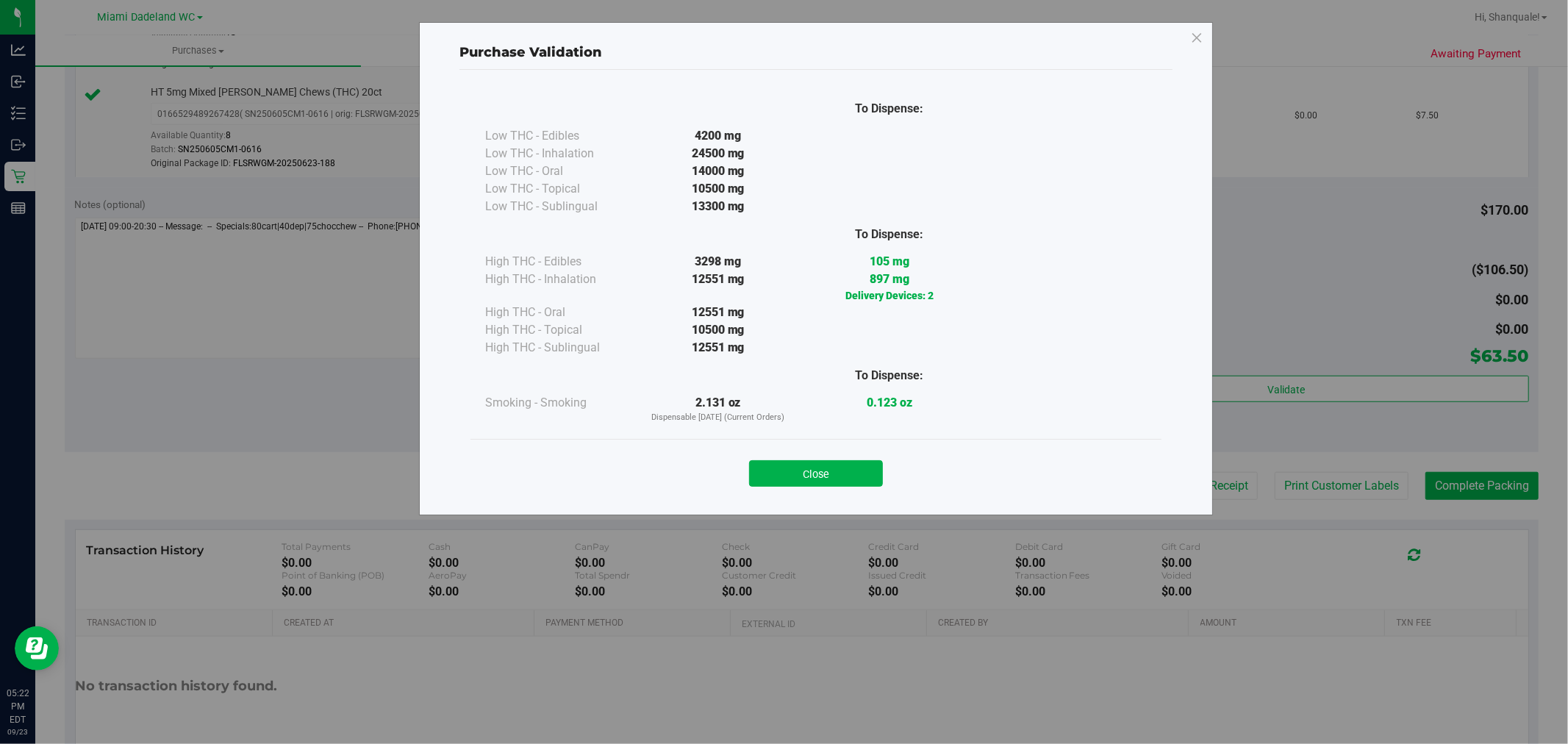
click at [894, 442] on div "Close" at bounding box center [816, 469] width 691 height 60
click at [890, 424] on div "0.123 oz" at bounding box center [890, 408] width 171 height 30
click at [798, 474] on button "Close" at bounding box center [816, 473] width 133 height 27
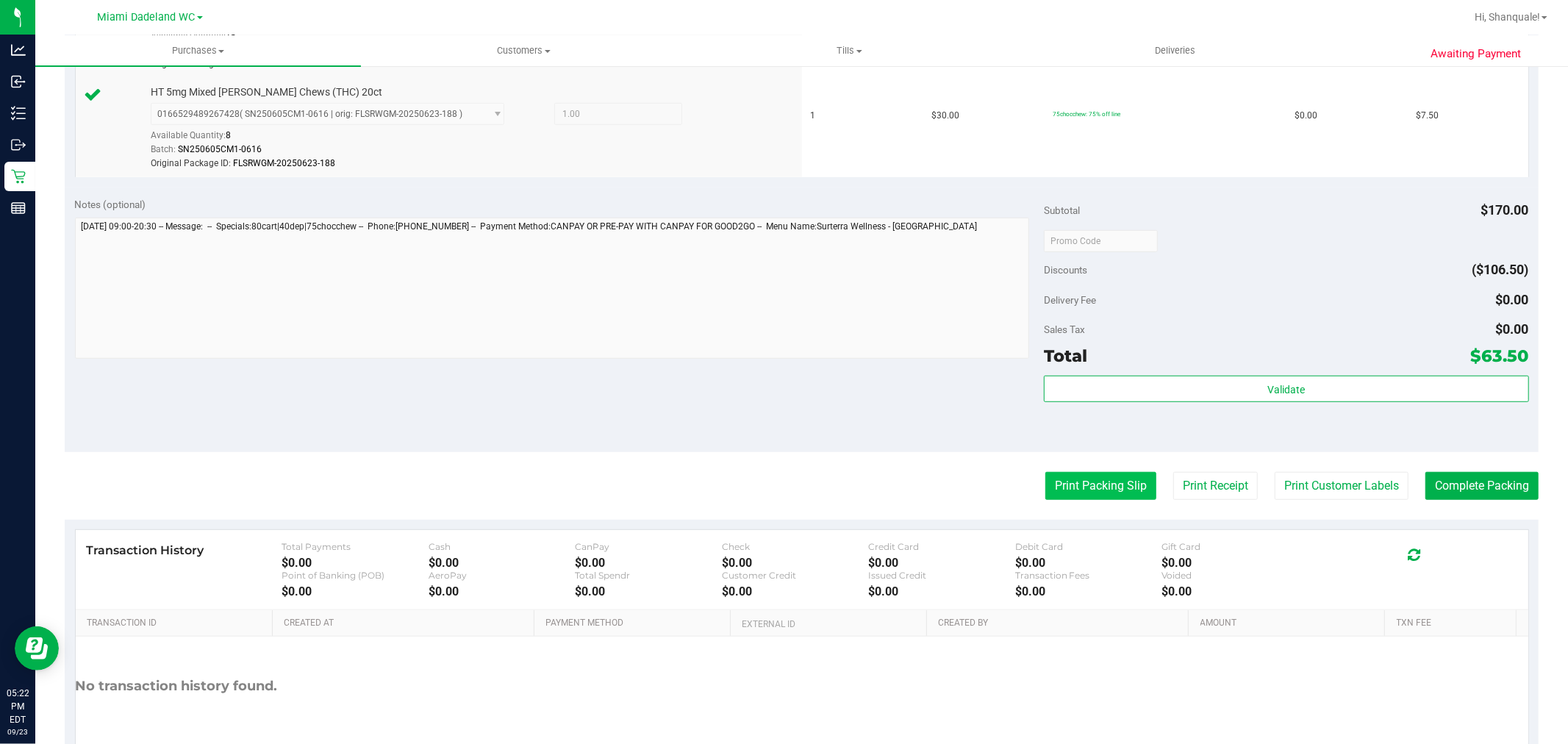
click at [1066, 488] on button "Print Packing Slip" at bounding box center [1101, 486] width 111 height 28
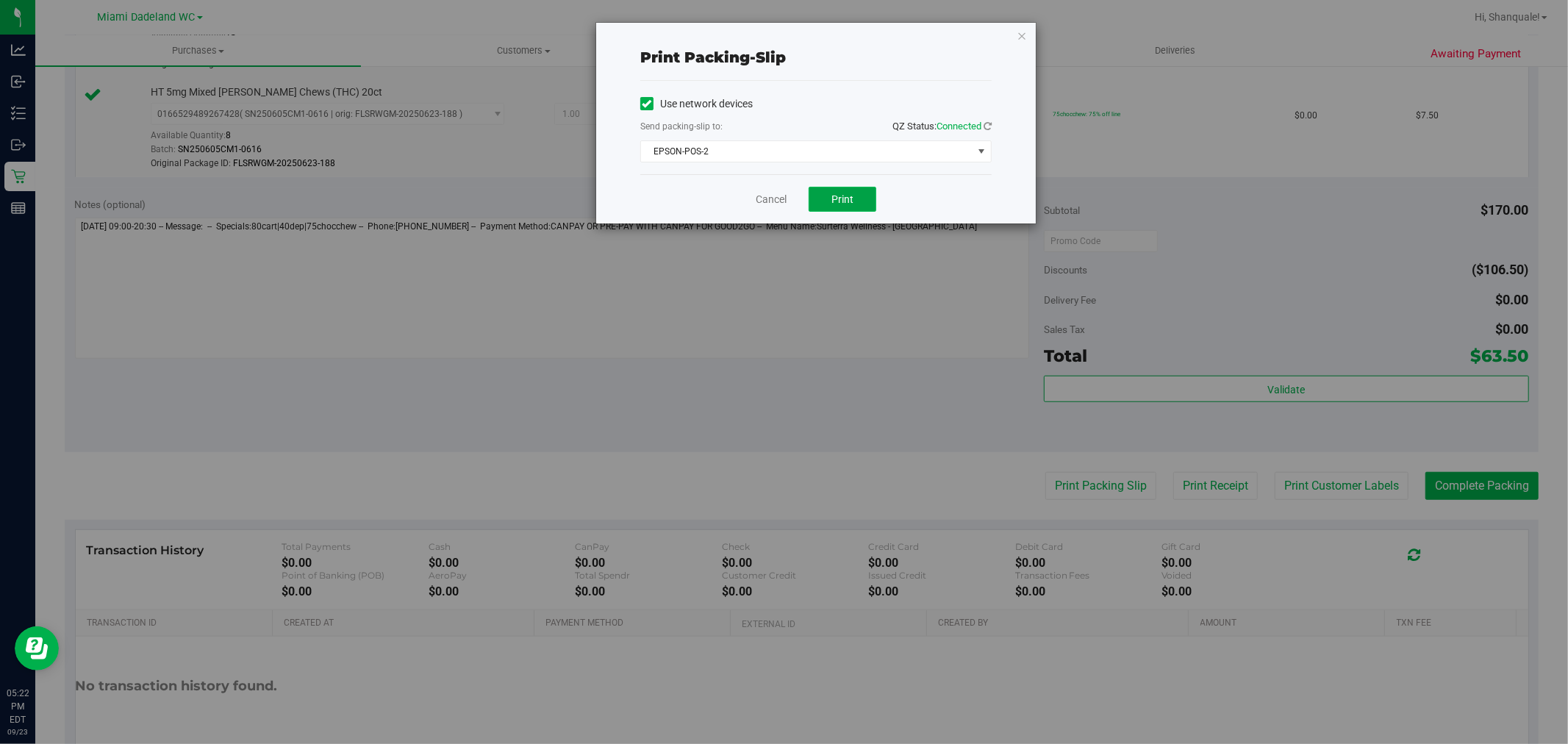
click at [852, 207] on button "Print" at bounding box center [843, 199] width 68 height 25
click at [771, 207] on link "Cancel" at bounding box center [771, 199] width 31 height 15
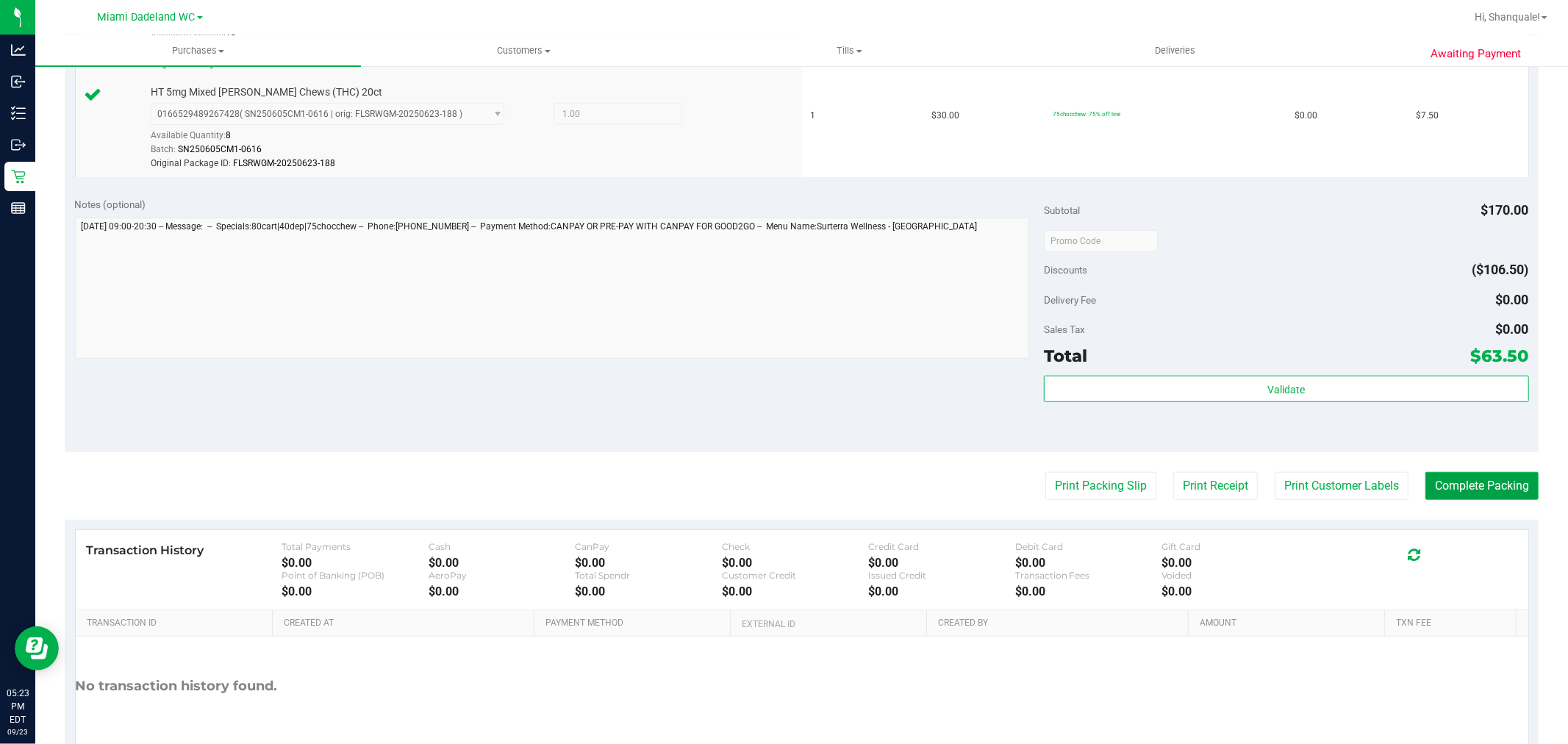
click at [1490, 481] on button "Complete Packing" at bounding box center [1482, 486] width 113 height 28
